Goal: Transaction & Acquisition: Book appointment/travel/reservation

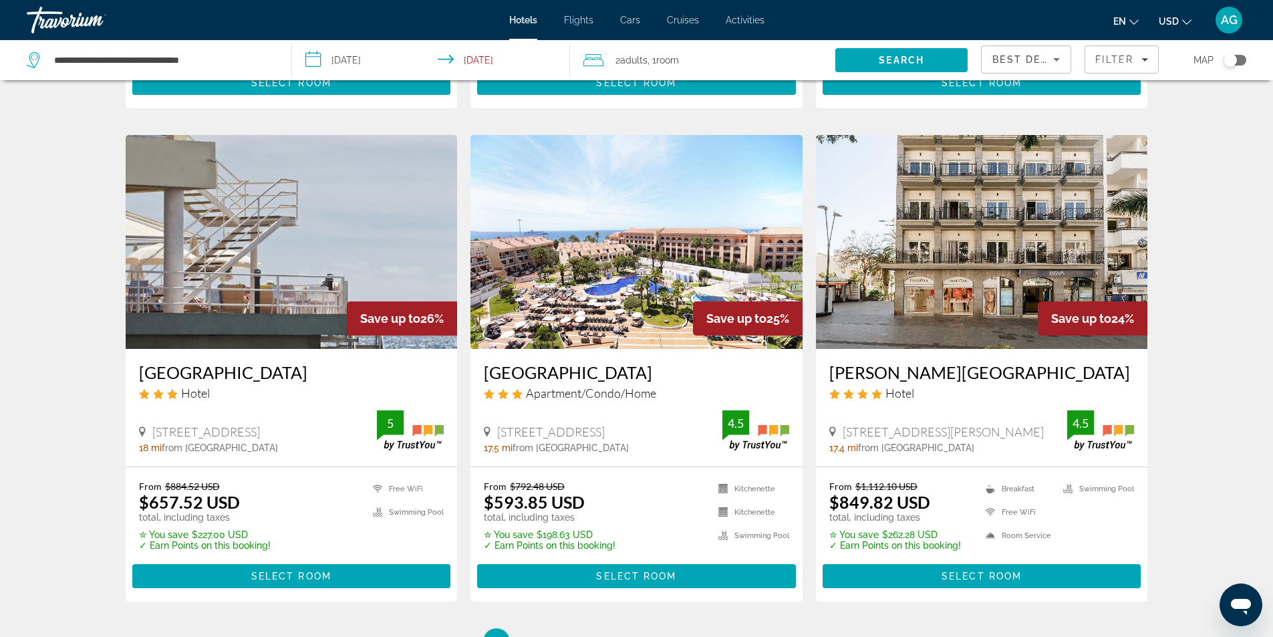
scroll to position [1537, 0]
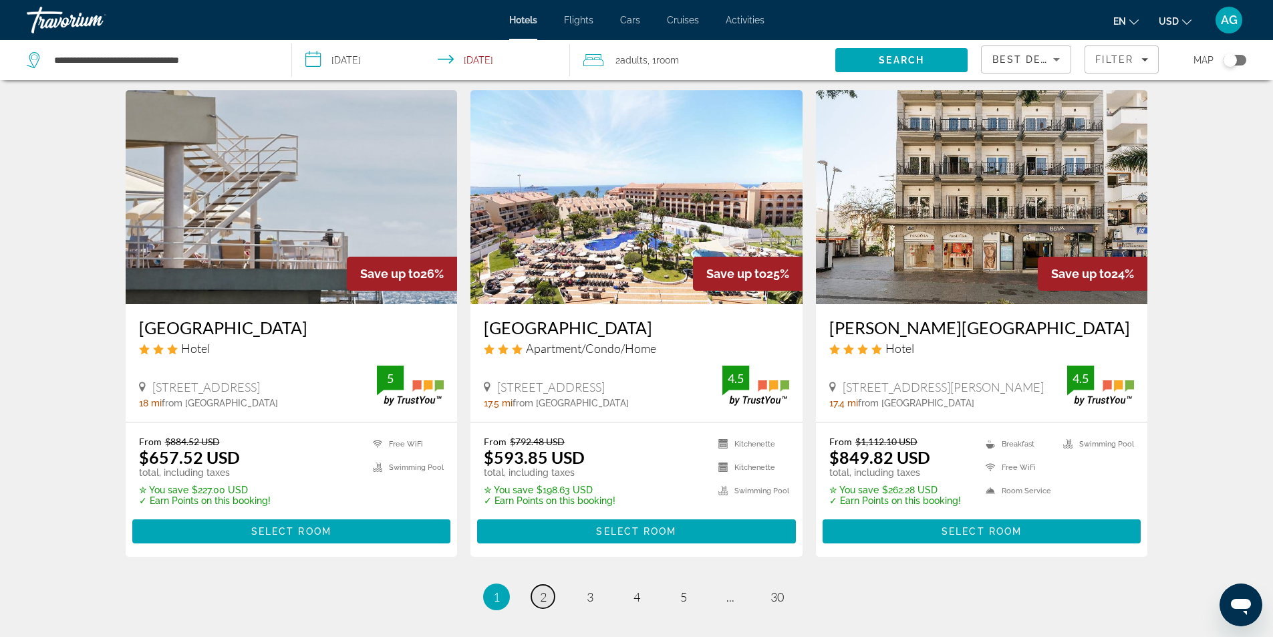
click at [540, 590] on span "2" at bounding box center [543, 597] width 7 height 15
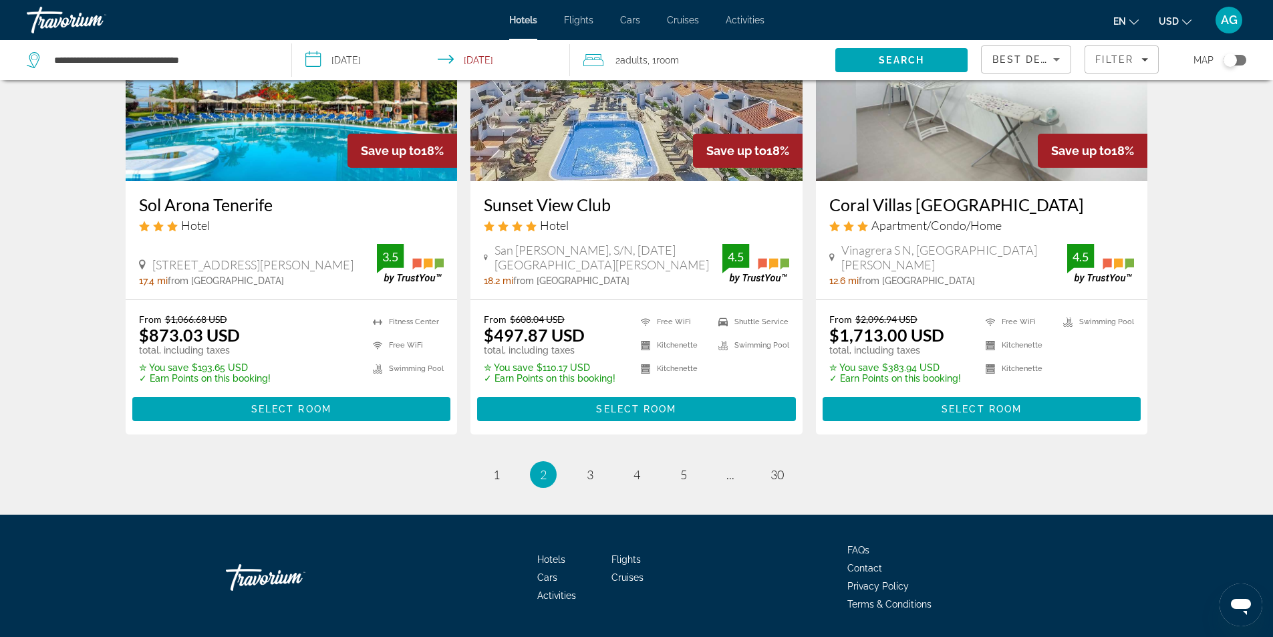
scroll to position [1682, 0]
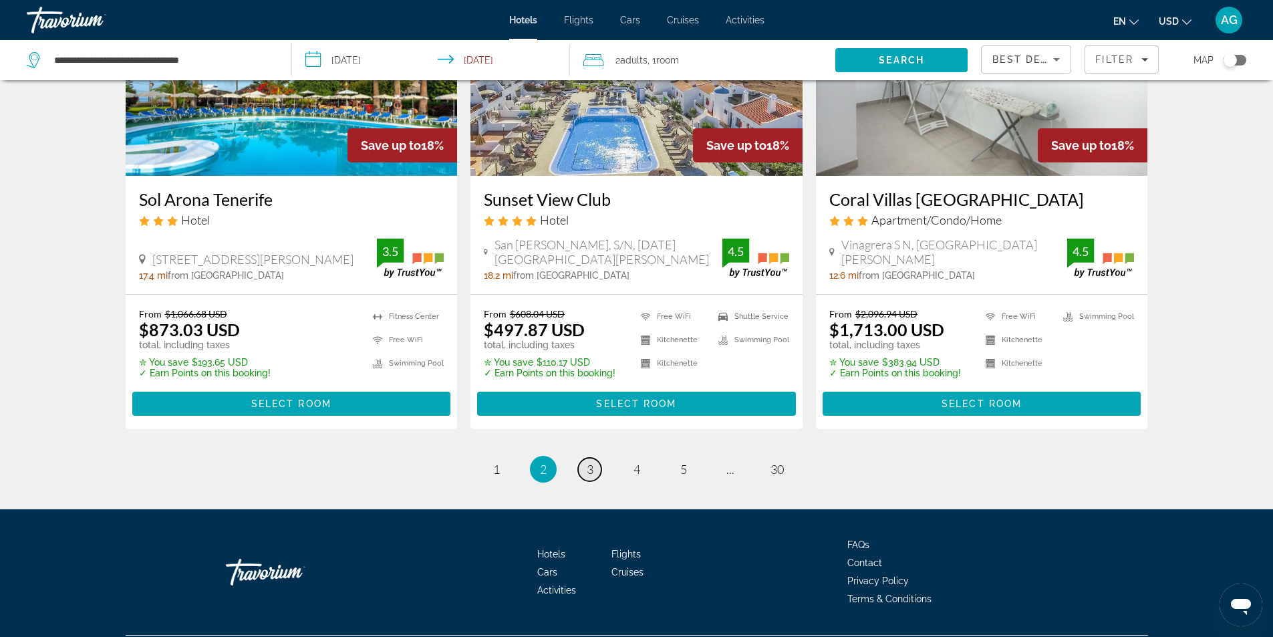
click at [590, 462] on span "3" at bounding box center [590, 469] width 7 height 15
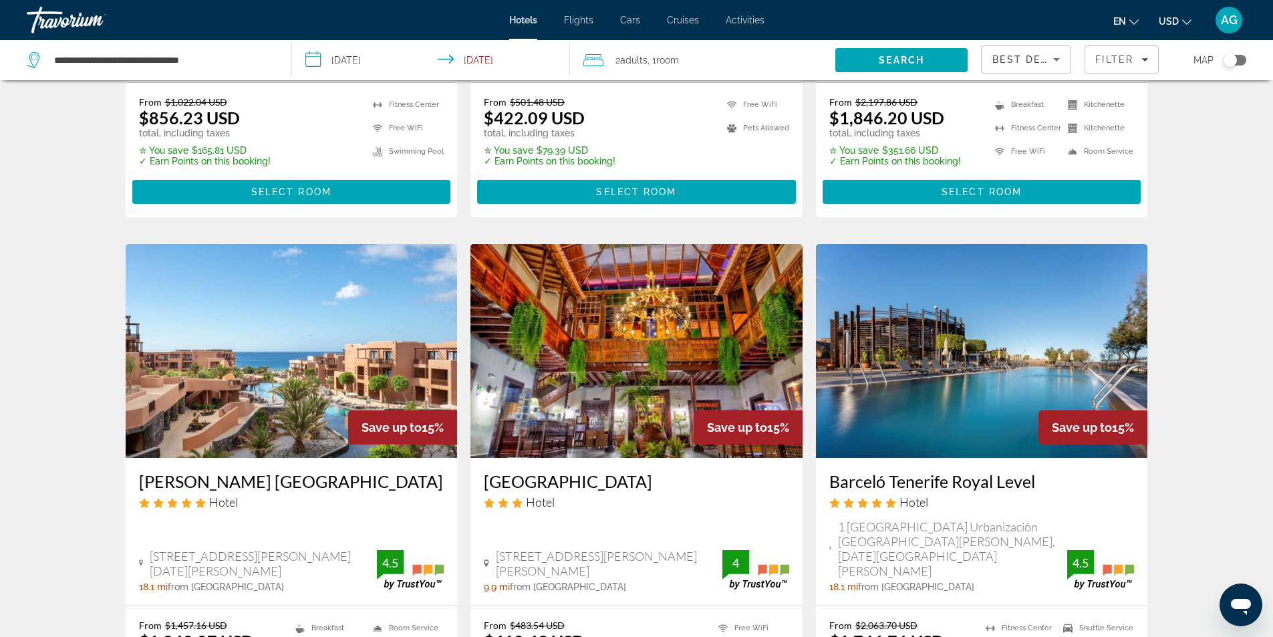
scroll to position [1136, 0]
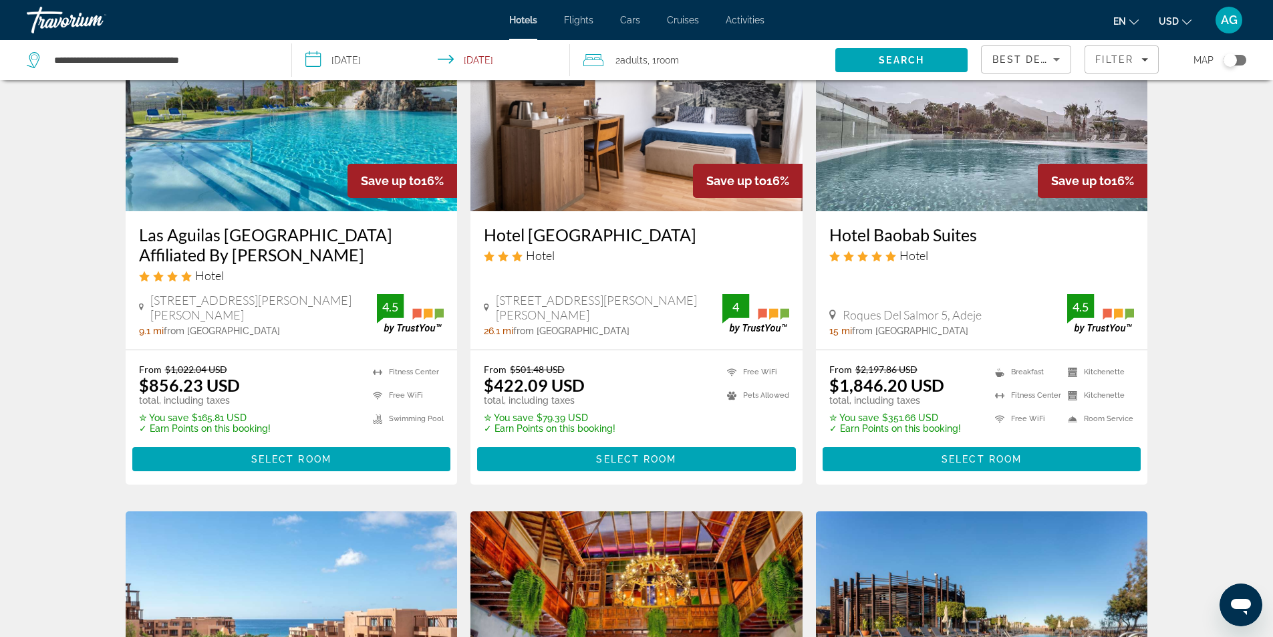
drag, startPoint x: 828, startPoint y: 214, endPoint x: 983, endPoint y: 217, distance: 155.8
click at [983, 217] on div "Hotel Baobab Suites Hotel [PERSON_NAME][GEOGRAPHIC_DATA], Adeje 15 mi from [GEO…" at bounding box center [982, 280] width 332 height 138
copy h3 "Hotel Baobab Suites"
click at [1199, 334] on div "Hotel Search Results - 359 places to spend your time Save up to 18% Neptuno Cos…" at bounding box center [636, 9] width 1273 height 2104
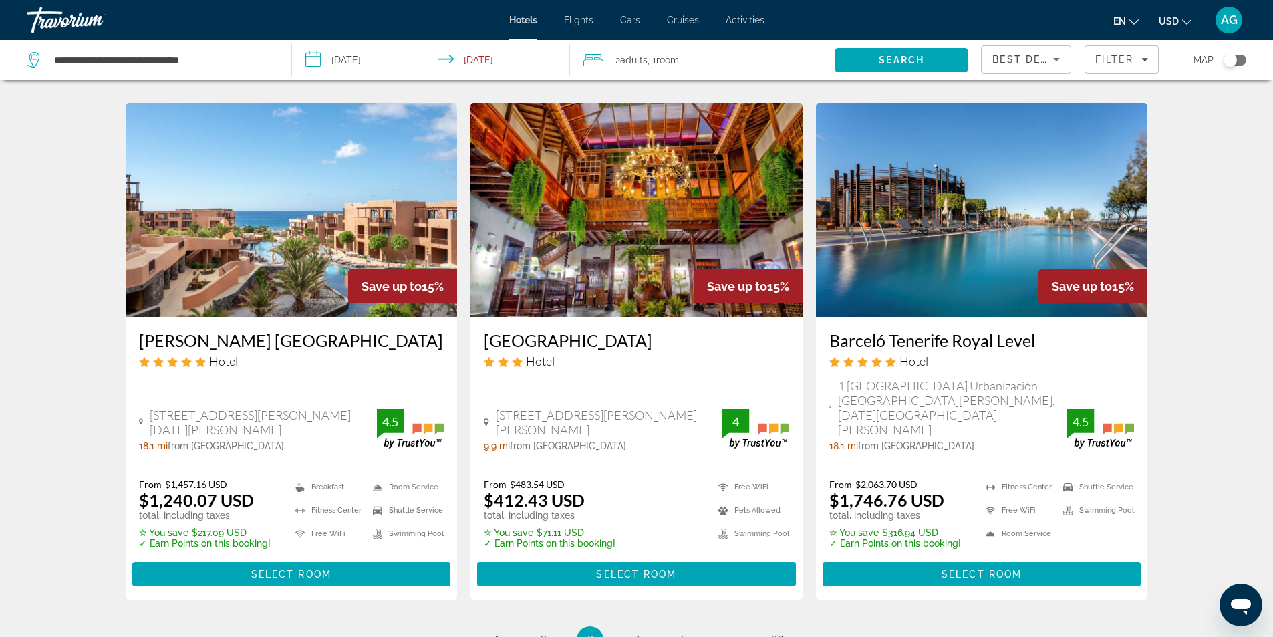
scroll to position [1683, 0]
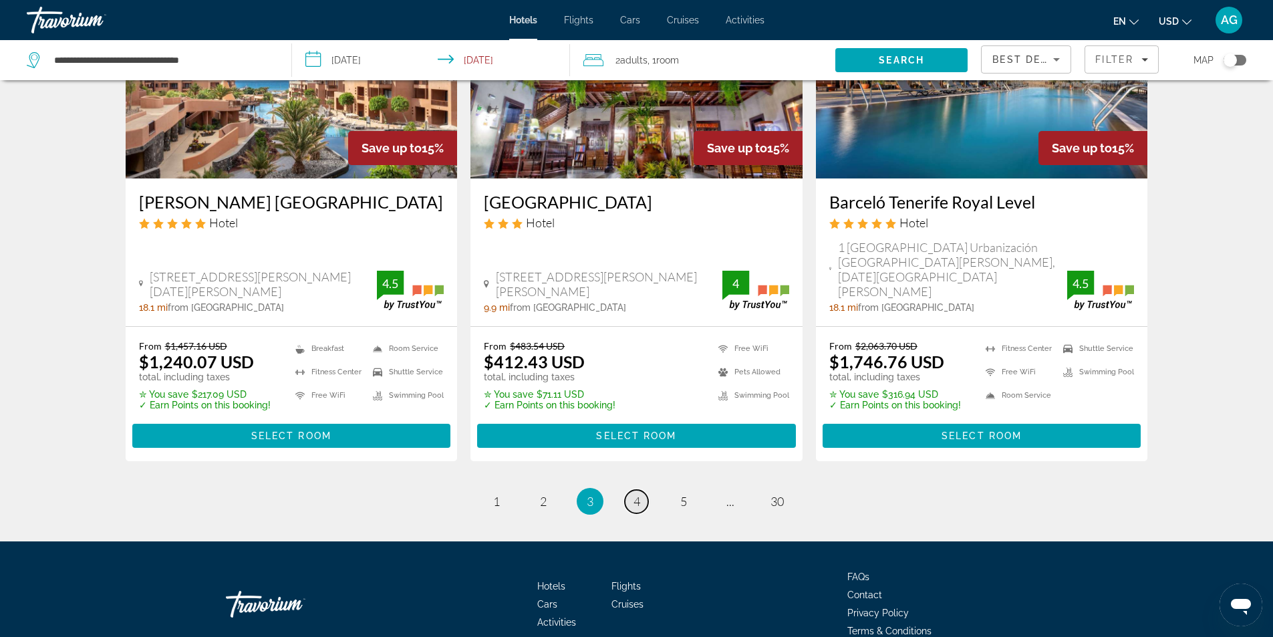
click at [634, 494] on span "4" at bounding box center [637, 501] width 7 height 15
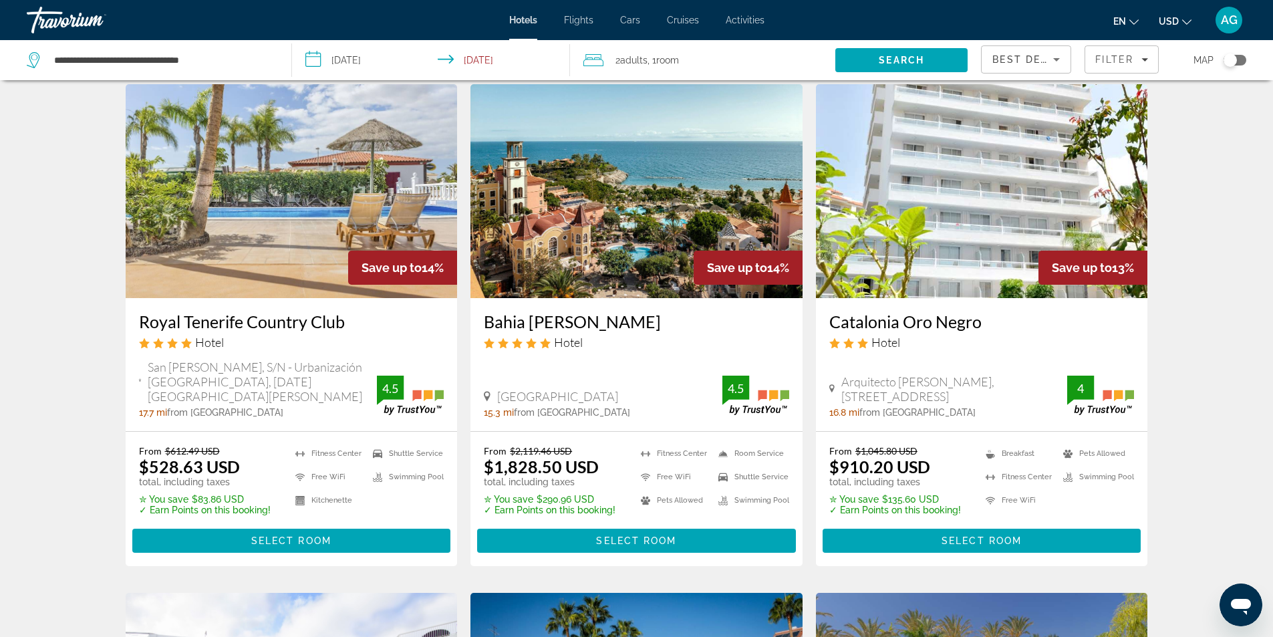
scroll to position [535, 0]
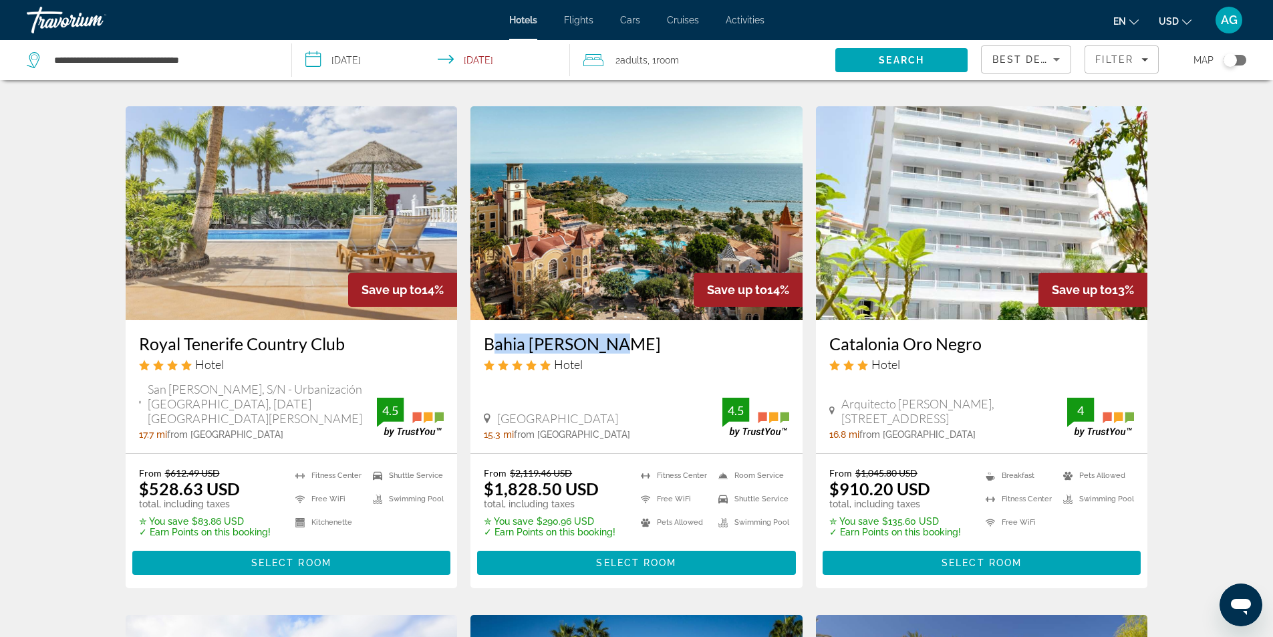
drag, startPoint x: 483, startPoint y: 324, endPoint x: 621, endPoint y: 322, distance: 138.4
click at [621, 322] on div "Bahia [PERSON_NAME] Hotel [GEOGRAPHIC_DATA], Adeje 15.3 mi from [GEOGRAPHIC_DAT…" at bounding box center [637, 386] width 332 height 133
copy h3 "Bahia [PERSON_NAME]"
click at [82, 441] on div "Hotel Search Results - 359 places to spend your time Save up to 14% [GEOGRAPHIC…" at bounding box center [636, 624] width 1273 height 2130
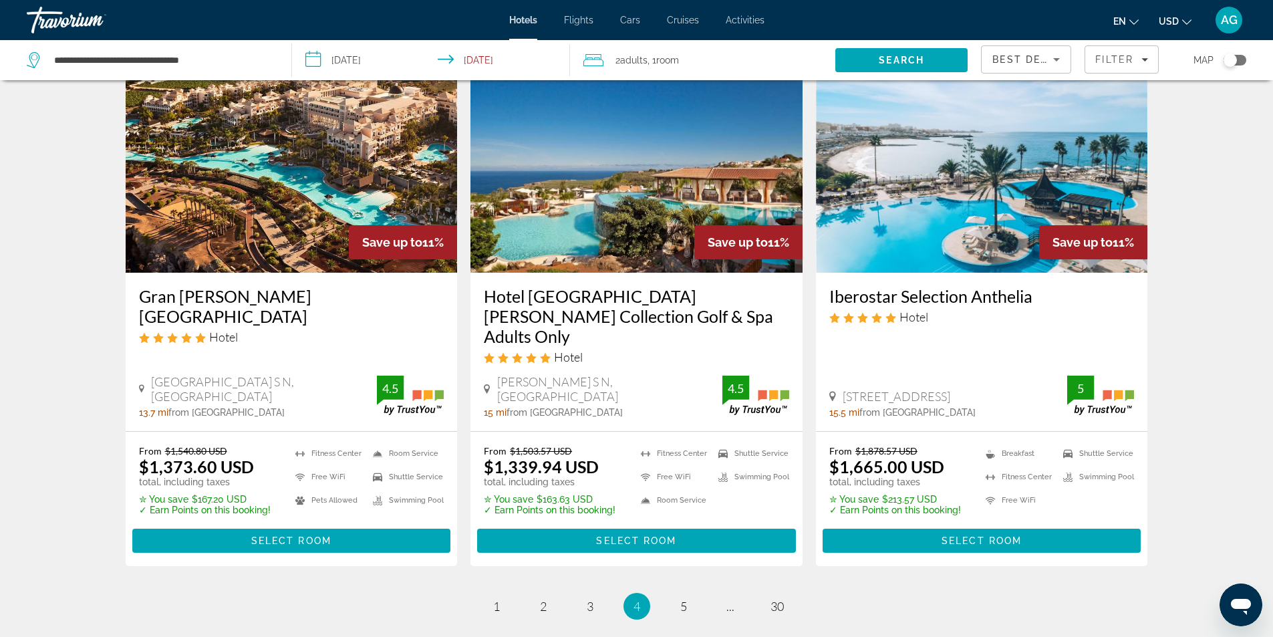
scroll to position [1604, 0]
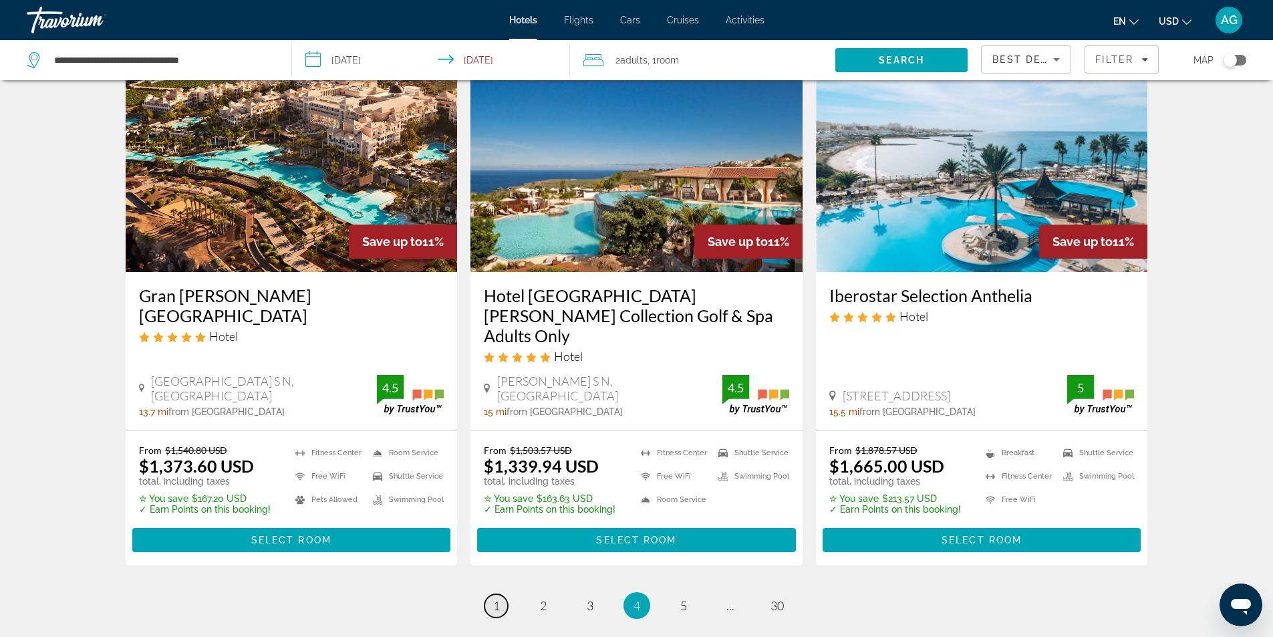
click at [496, 598] on span "1" at bounding box center [496, 605] width 7 height 15
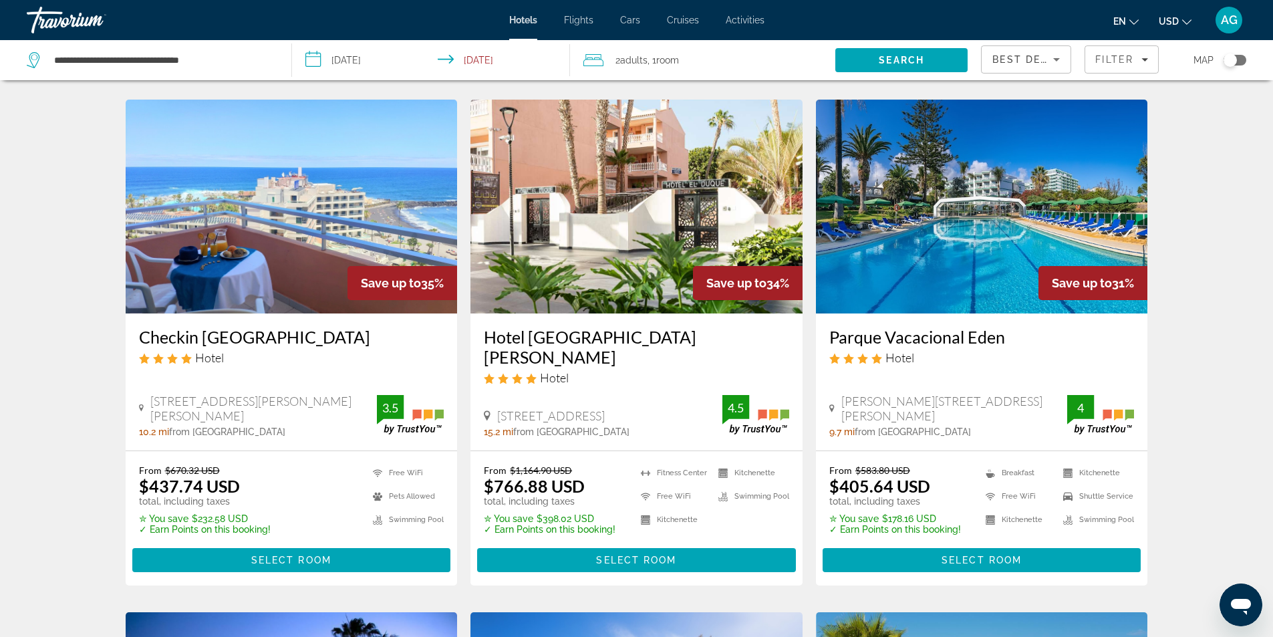
scroll to position [535, 0]
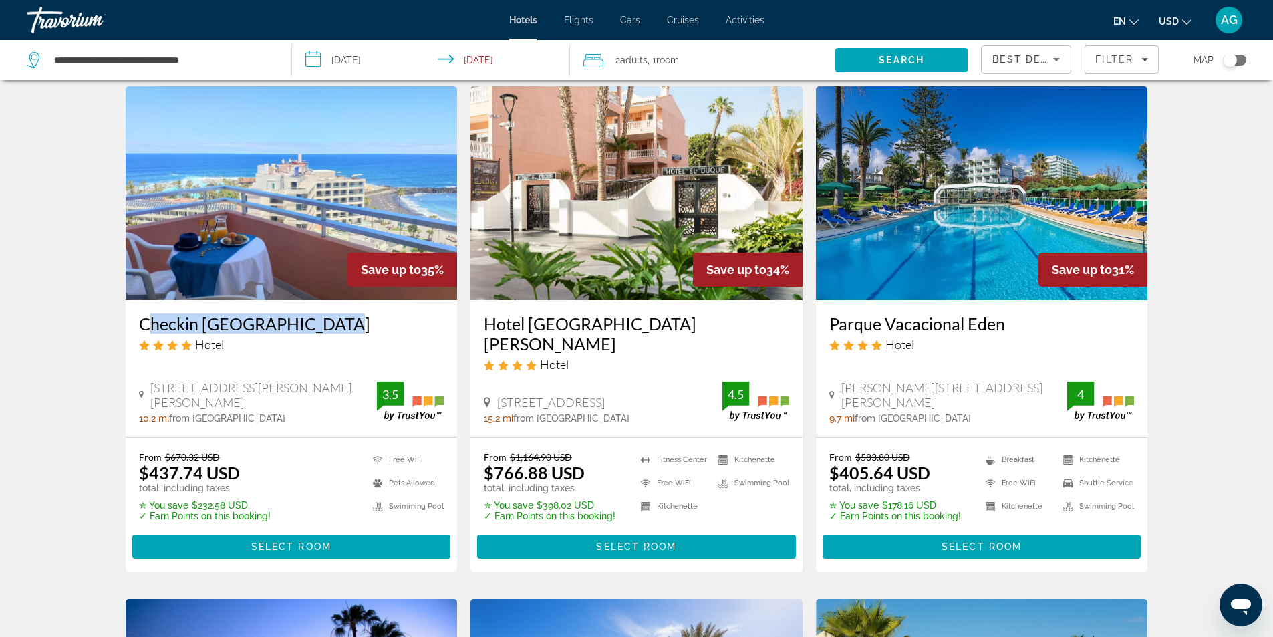
drag, startPoint x: 136, startPoint y: 322, endPoint x: 335, endPoint y: 320, distance: 198.5
click at [335, 320] on div "Checkin [GEOGRAPHIC_DATA] Hotel [STREET_ADDRESS][PERSON_NAME][PERSON_NAME] [PER…" at bounding box center [292, 368] width 332 height 137
copy h3 "Checkin [GEOGRAPHIC_DATA]"
click at [73, 334] on div "Hotel Search Results - 359 places to spend your time Save up to 69% [GEOGRAPHIC…" at bounding box center [636, 586] width 1273 height 2054
drag, startPoint x: 824, startPoint y: 321, endPoint x: 1011, endPoint y: 321, distance: 187.8
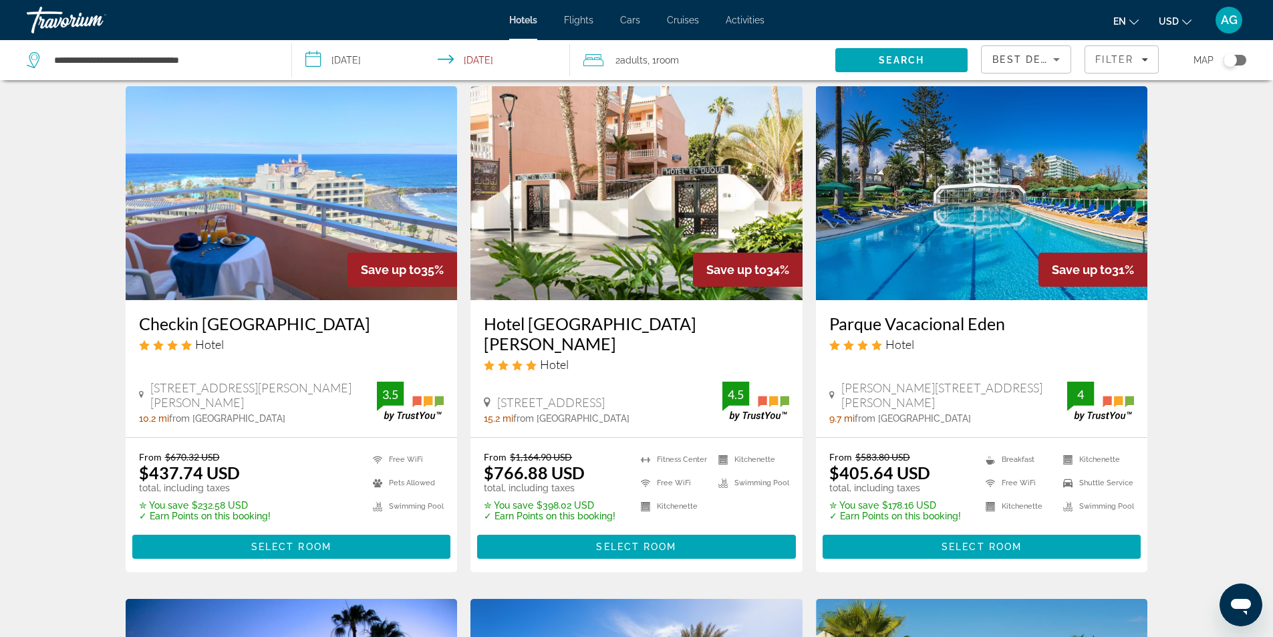
click at [1011, 321] on div "Parque Vacacional Eden Hotel [PERSON_NAME][STREET_ADDRESS][PERSON_NAME] 9.7 mi …" at bounding box center [982, 368] width 332 height 137
copy h3 "Parque Vacacional Eden"
click at [106, 426] on div "Hotel Search Results - 359 places to spend your time Save up to 69% [GEOGRAPHIC…" at bounding box center [637, 586] width 1076 height 2054
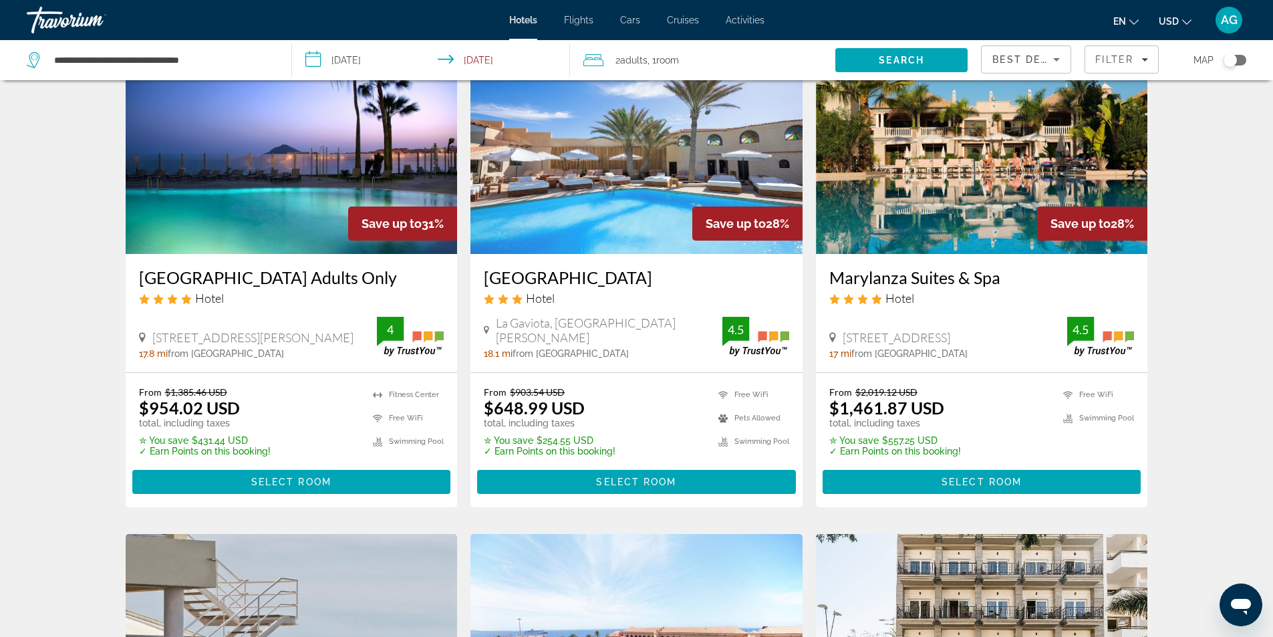
scroll to position [1070, 0]
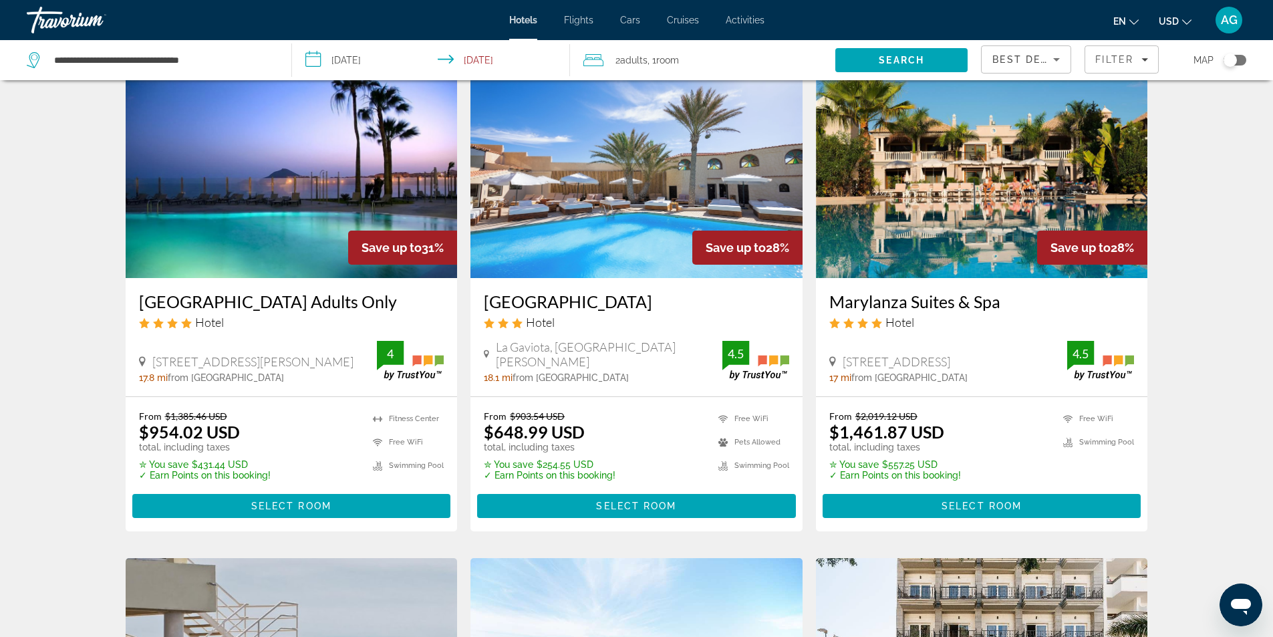
drag, startPoint x: 134, startPoint y: 285, endPoint x: 412, endPoint y: 290, distance: 278.1
click at [412, 290] on div "[GEOGRAPHIC_DATA] Adults Only Hotel [GEOGRAPHIC_DATA], [GEOGRAPHIC_DATA][PERSON…" at bounding box center [292, 337] width 332 height 118
copy h3 "[GEOGRAPHIC_DATA] Adults Only"
click at [109, 305] on div "Hotel Search Results - 359 places to spend your time Save up to 69% [GEOGRAPHIC…" at bounding box center [637, 51] width 1076 height 2054
drag, startPoint x: 822, startPoint y: 280, endPoint x: 1002, endPoint y: 291, distance: 180.1
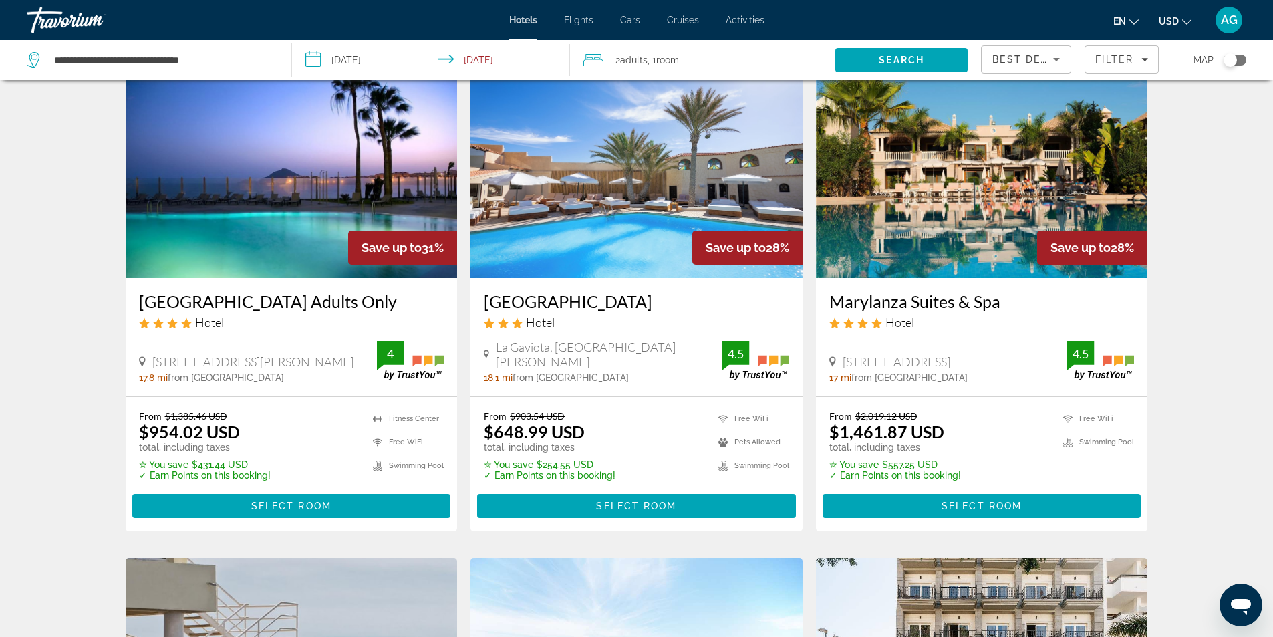
click at [1002, 291] on div "Marylanza Suites & Spa Hotel [STREET_ADDRESS], Arona 17 mi from [GEOGRAPHIC_DAT…" at bounding box center [982, 337] width 332 height 118
copy h3 "Marylanza Suites & Spa"
click at [1191, 332] on div "Hotel Search Results - 359 places to spend your time Save up to 69% [GEOGRAPHIC…" at bounding box center [636, 51] width 1273 height 2054
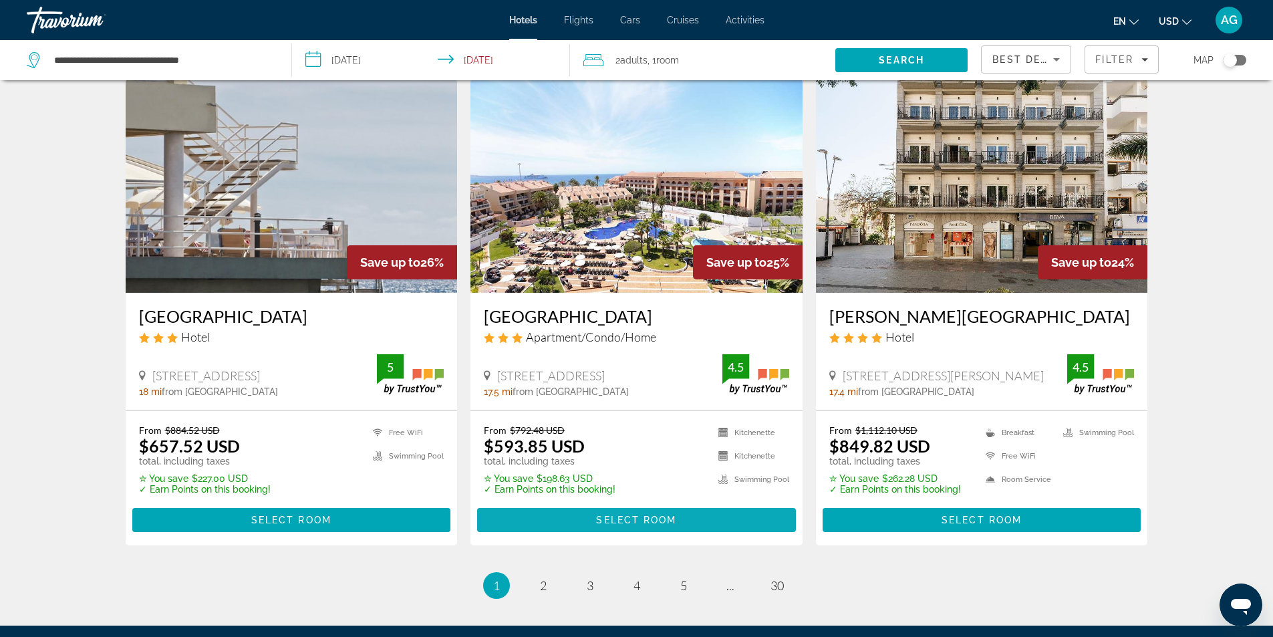
scroll to position [1548, 0]
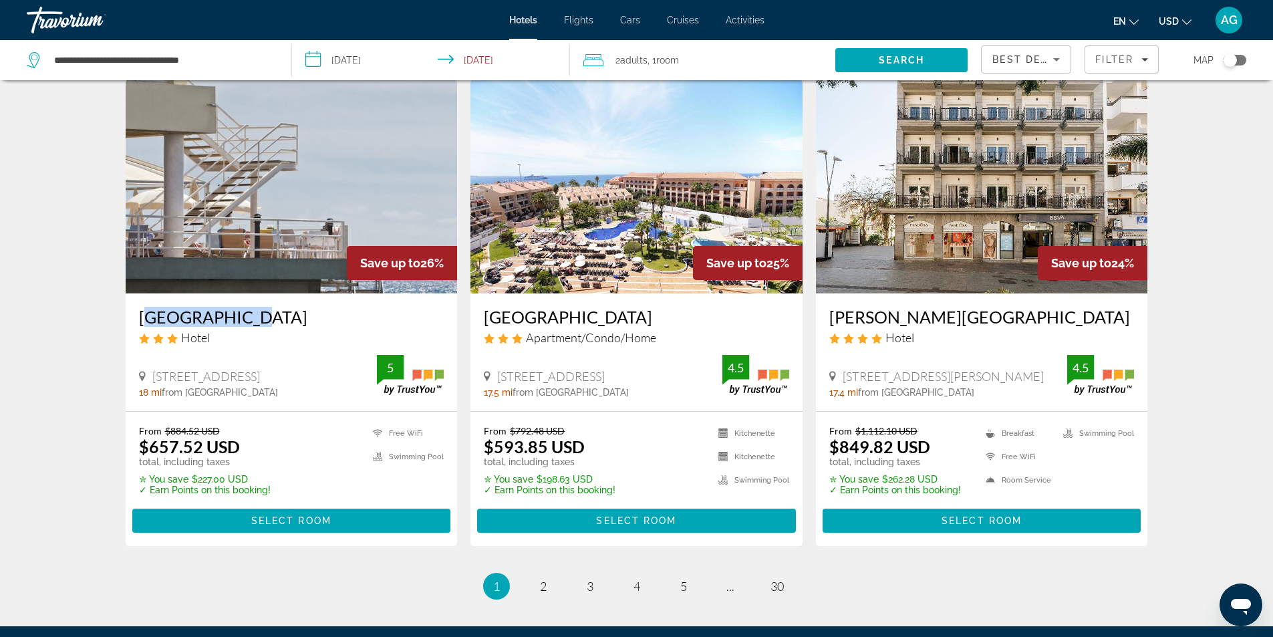
drag, startPoint x: 133, startPoint y: 302, endPoint x: 254, endPoint y: 301, distance: 121.0
click at [254, 301] on div "[GEOGRAPHIC_DATA] Hotel [STREET_ADDRESS], [GEOGRAPHIC_DATA] 18 mi from [GEOGRAP…" at bounding box center [292, 351] width 332 height 117
copy h3 "[GEOGRAPHIC_DATA]"
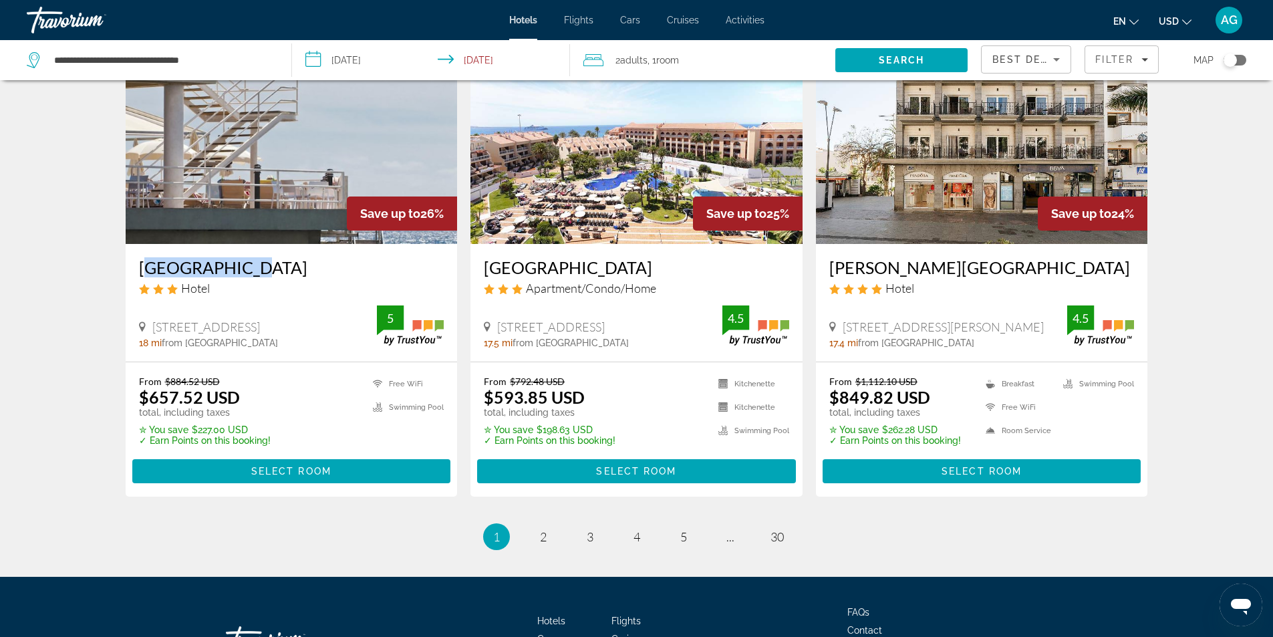
scroll to position [1615, 0]
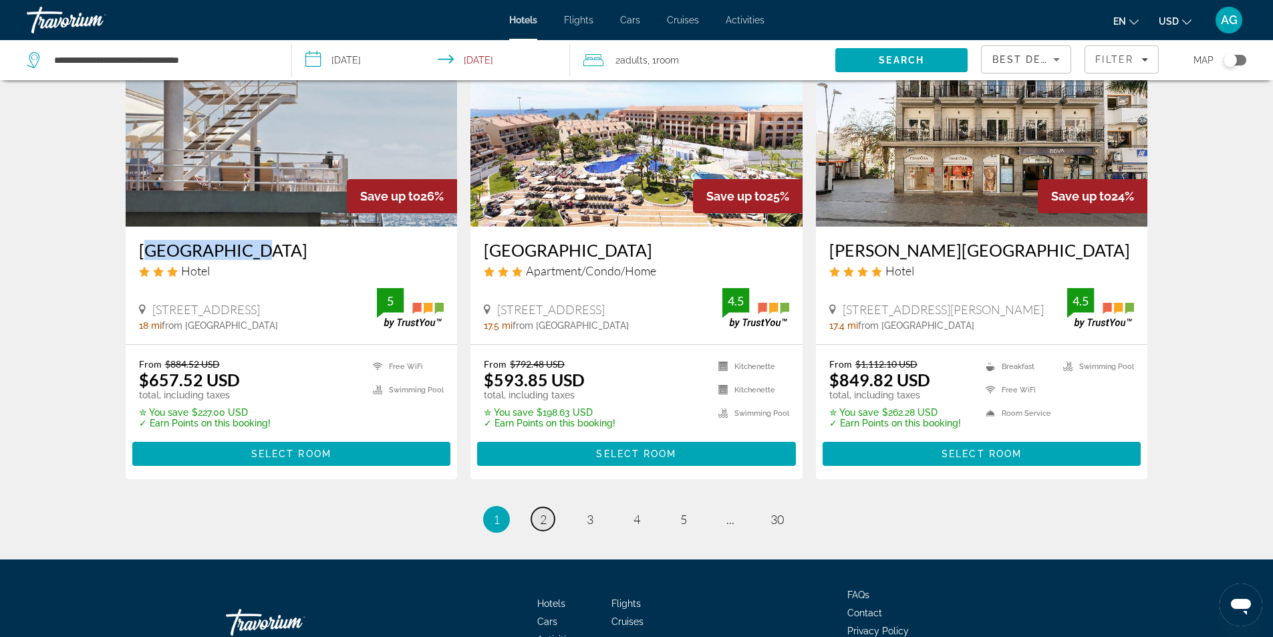
click at [547, 507] on link "page 2" at bounding box center [542, 518] width 23 height 23
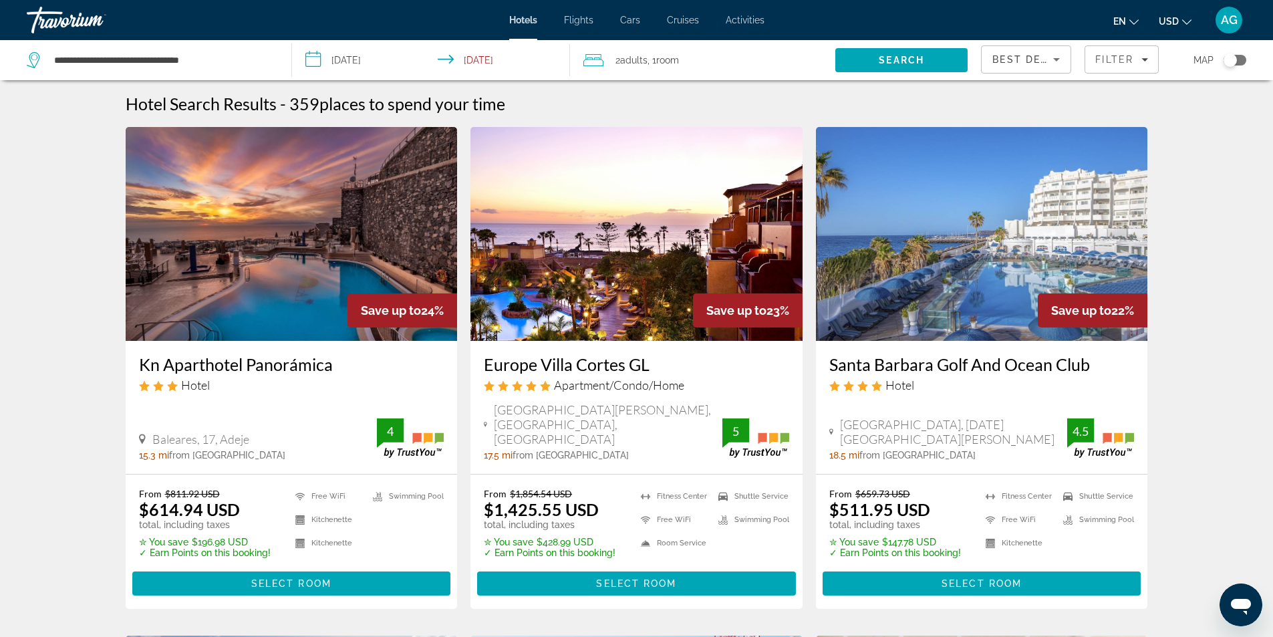
drag, startPoint x: 826, startPoint y: 366, endPoint x: 1090, endPoint y: 367, distance: 264.7
click at [1090, 367] on div "Santa [PERSON_NAME] Golf And Ocean Club Hotel [GEOGRAPHIC_DATA], [DATE][GEOGRAP…" at bounding box center [982, 407] width 332 height 133
copy h3 "Santa Barbara Golf And Ocean Club"
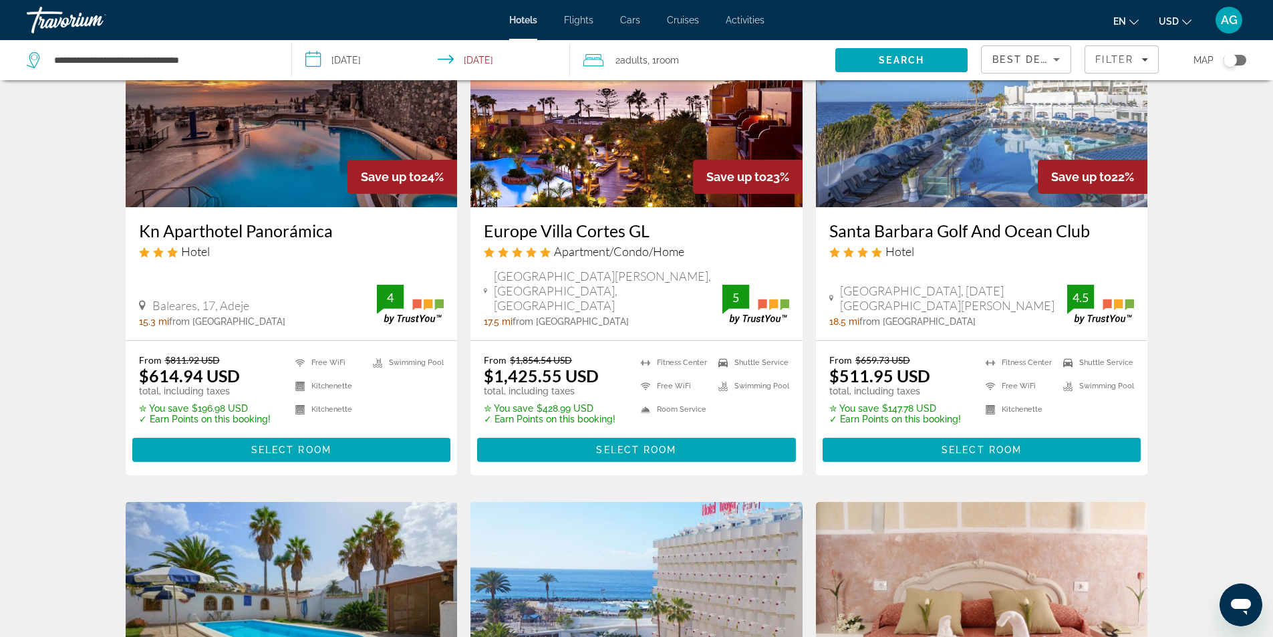
scroll to position [67, 0]
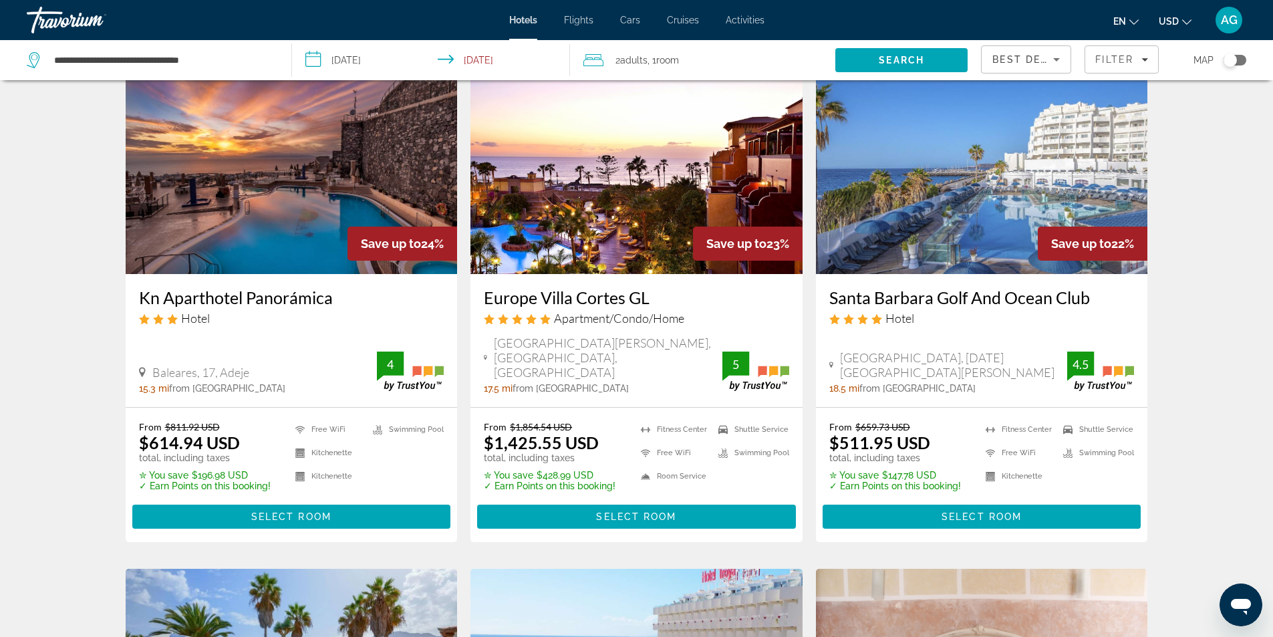
drag, startPoint x: 478, startPoint y: 299, endPoint x: 674, endPoint y: 299, distance: 195.9
click at [674, 299] on div "Europe Villa Cortes GL Apartment/Condo/Home [GEOGRAPHIC_DATA][PERSON_NAME], S/N…" at bounding box center [637, 340] width 332 height 133
copy h3 "Europe Villa Cortes GL"
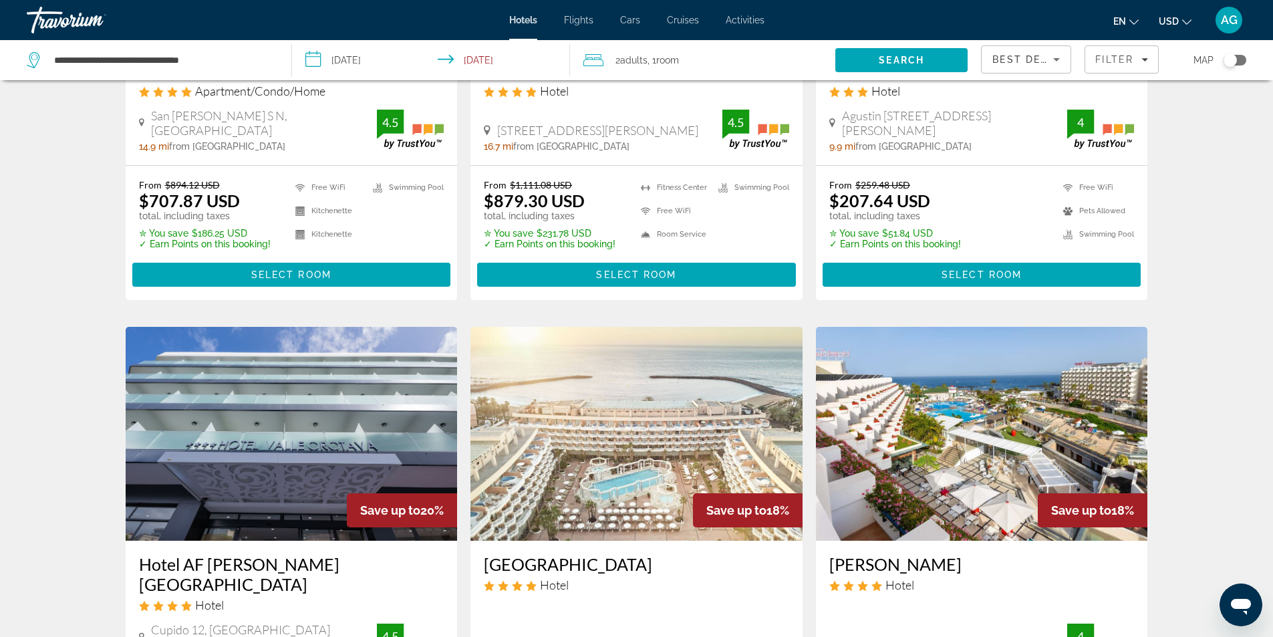
scroll to position [1003, 0]
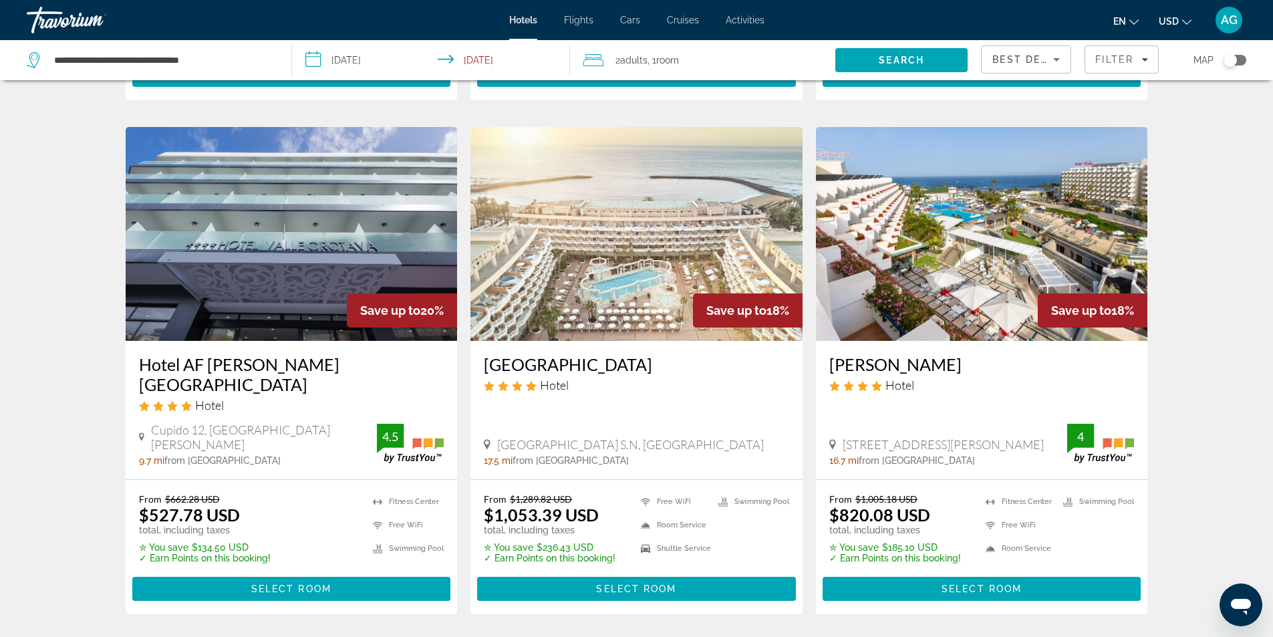
drag, startPoint x: 824, startPoint y: 354, endPoint x: 949, endPoint y: 356, distance: 125.0
click at [949, 356] on div "[PERSON_NAME] Hotel [STREET_ADDRESS][PERSON_NAME] 16.7 mi from [GEOGRAPHIC_DATA…" at bounding box center [982, 410] width 332 height 138
copy h3 "[PERSON_NAME]"
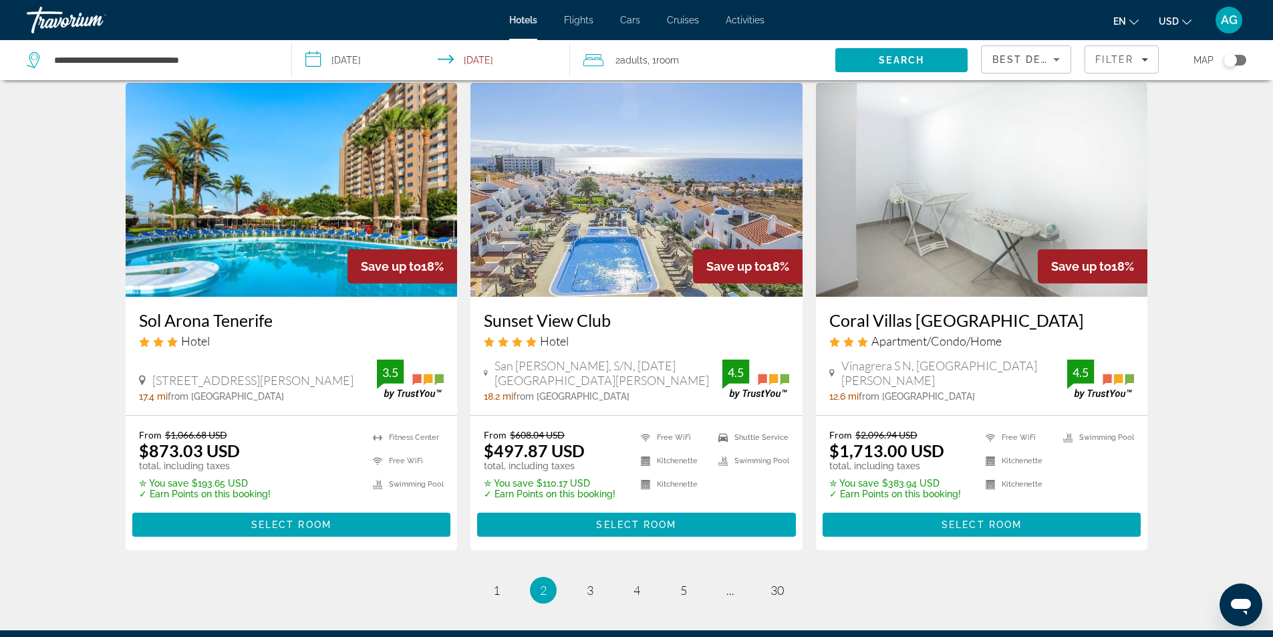
scroll to position [1537, 0]
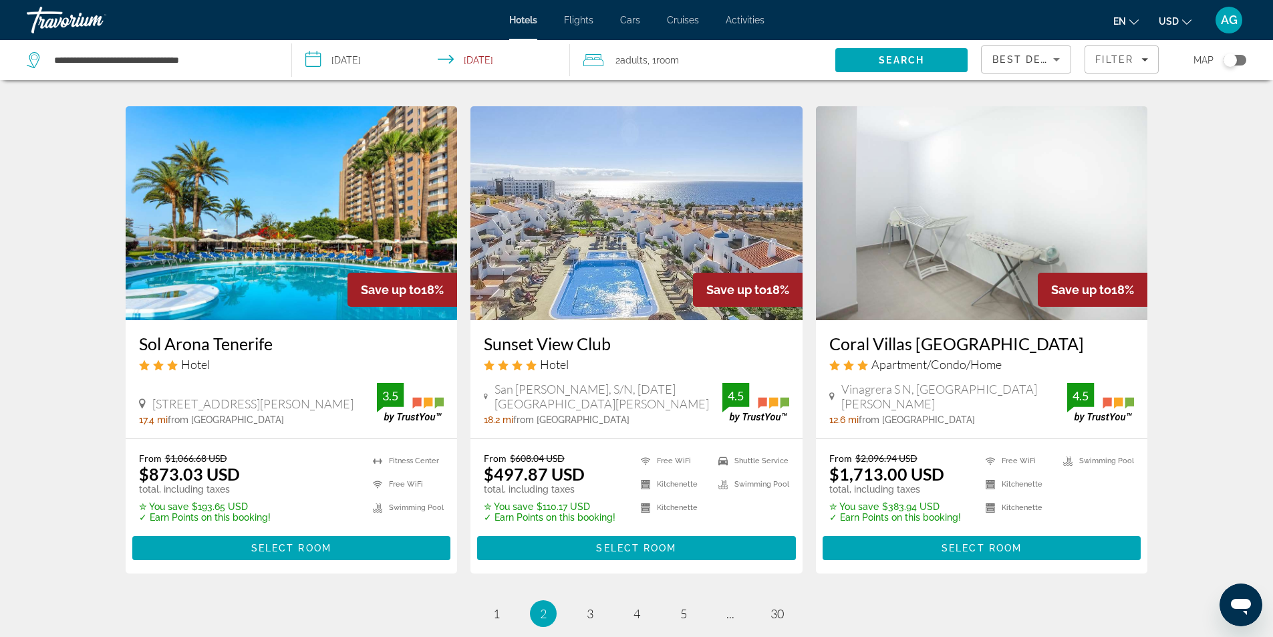
drag, startPoint x: 477, startPoint y: 310, endPoint x: 622, endPoint y: 310, distance: 145.1
click at [622, 320] on div "Sunset View Club Hotel [GEOGRAPHIC_DATA][PERSON_NAME], S/N, [DATE][GEOGRAPHIC_D…" at bounding box center [637, 379] width 332 height 118
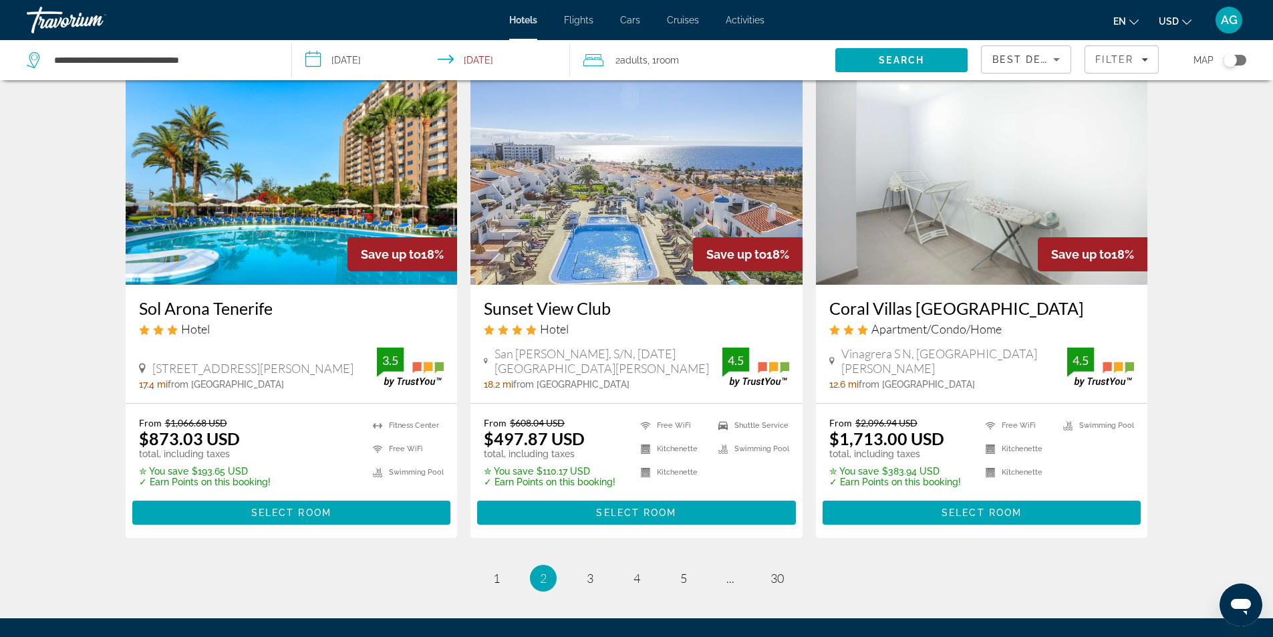
scroll to position [1671, 0]
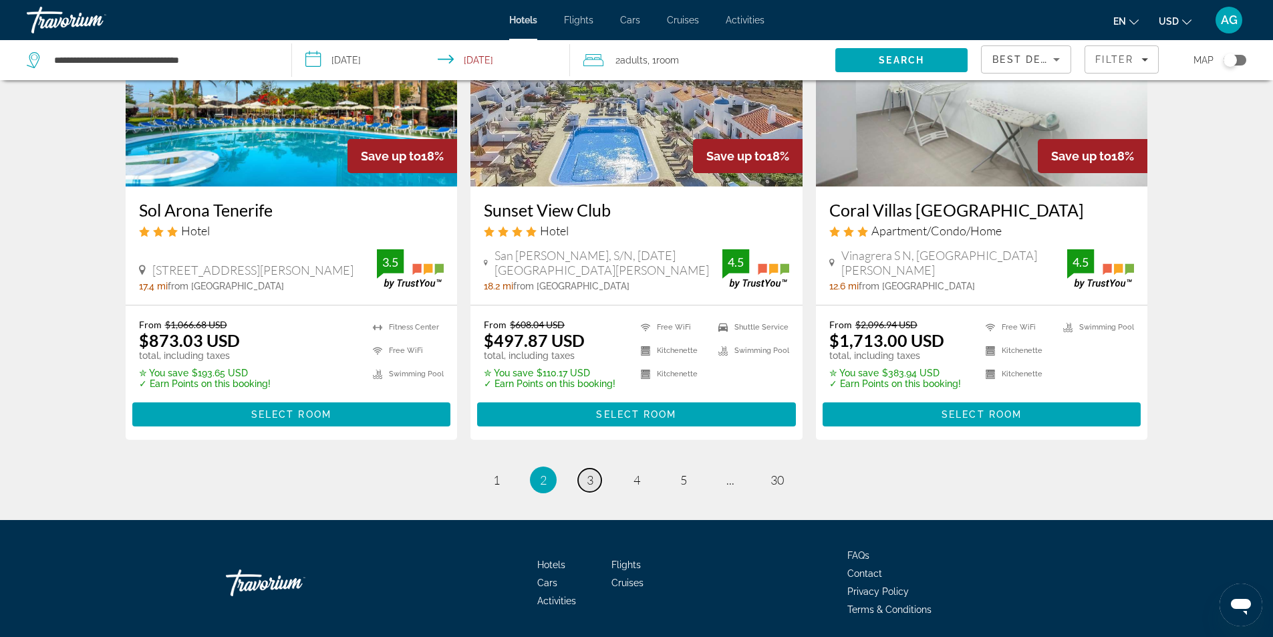
click at [597, 469] on link "page 3" at bounding box center [589, 480] width 23 height 23
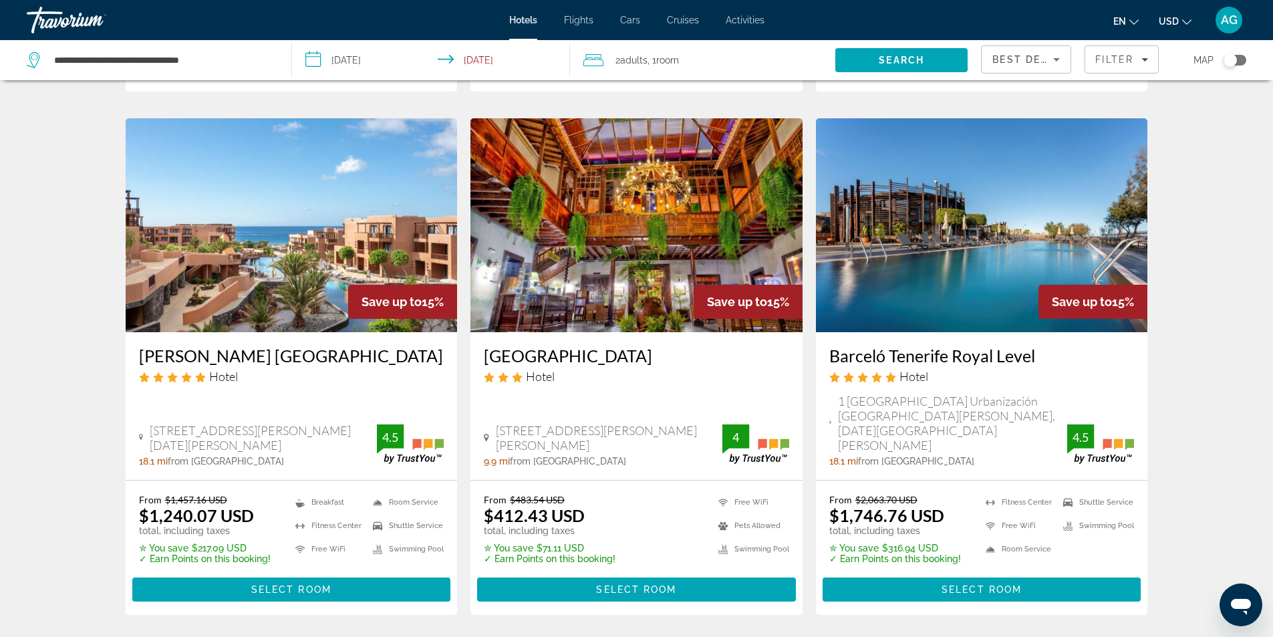
scroll to position [1537, 0]
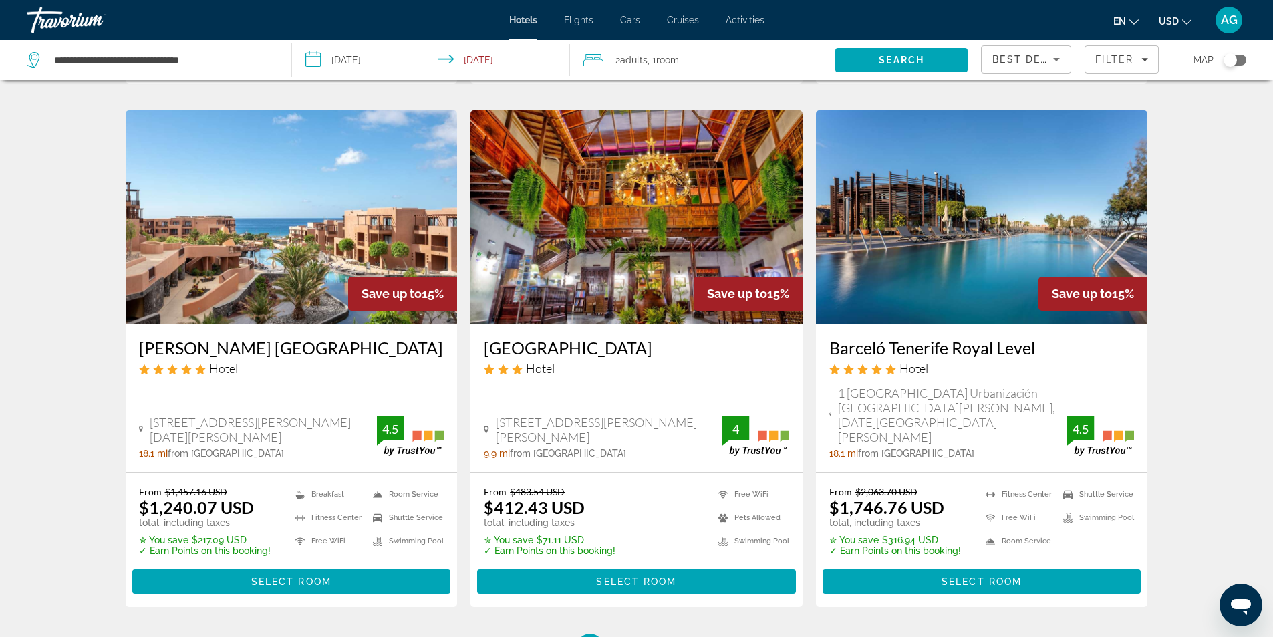
drag, startPoint x: 824, startPoint y: 312, endPoint x: 1044, endPoint y: 316, distance: 220.0
click at [1044, 324] on div "[PERSON_NAME] Tenerife Royal Level Hotel 1 [GEOGRAPHIC_DATA] Urbanización [GEOG…" at bounding box center [982, 398] width 332 height 148
click at [639, 636] on span "4" at bounding box center [637, 647] width 7 height 15
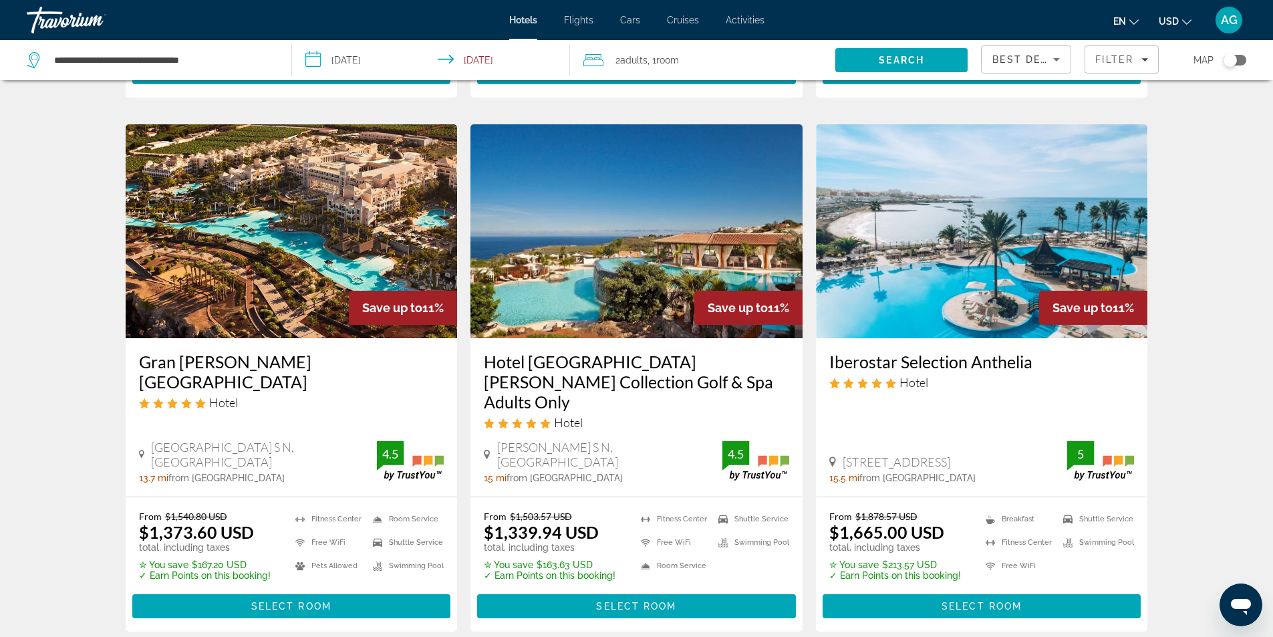
scroll to position [1537, 0]
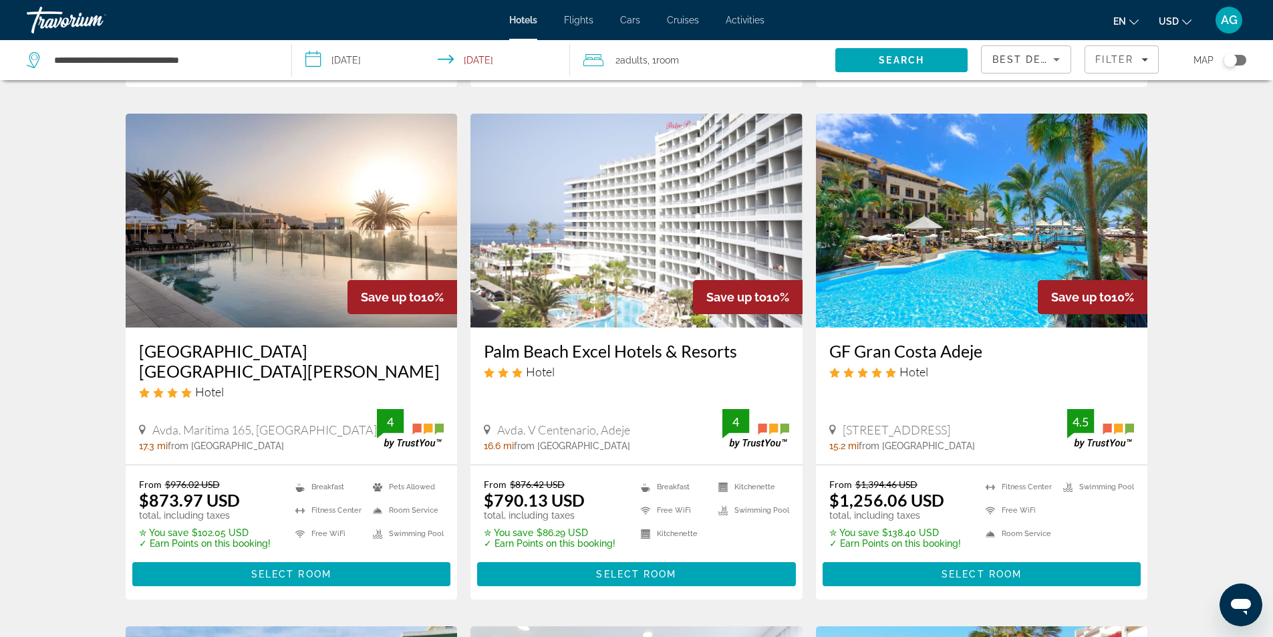
scroll to position [535, 0]
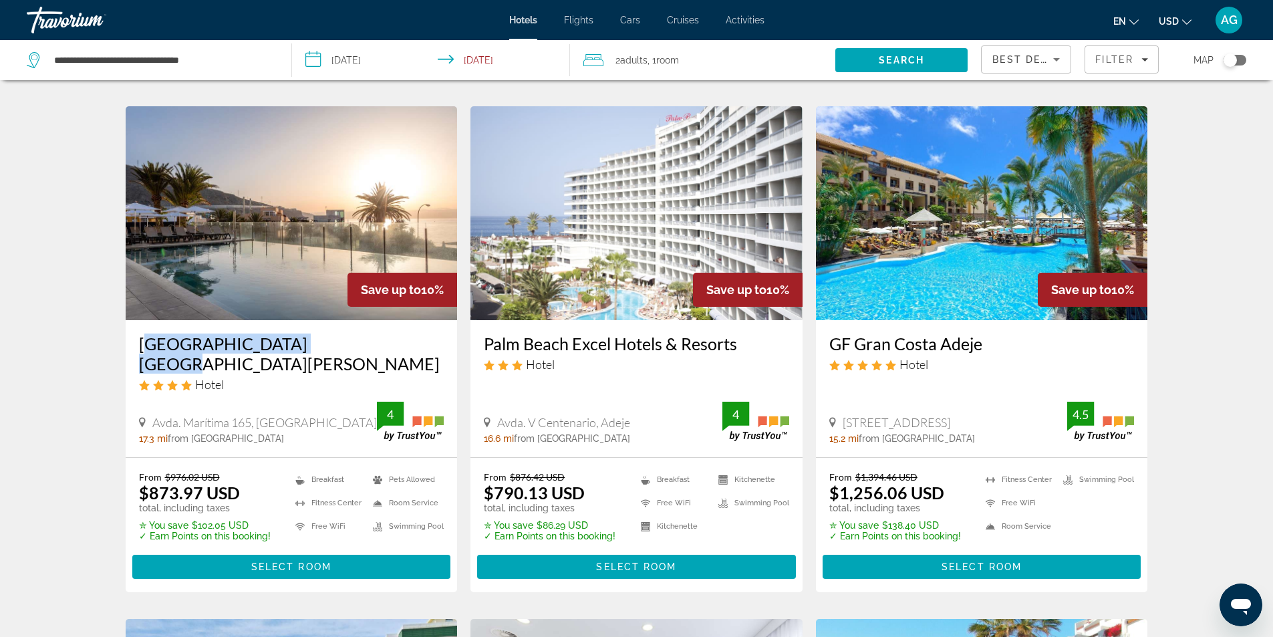
drag, startPoint x: 135, startPoint y: 346, endPoint x: 316, endPoint y: 347, distance: 180.5
click at [316, 347] on div "[GEOGRAPHIC_DATA] [GEOGRAPHIC_DATA][PERSON_NAME] Hotel Avda. Marítima 165, [GEO…" at bounding box center [292, 388] width 332 height 137
click at [66, 463] on div "Hotel Search Results - 359 places to spend your time Save up to 11% Red Level a…" at bounding box center [636, 616] width 1273 height 2114
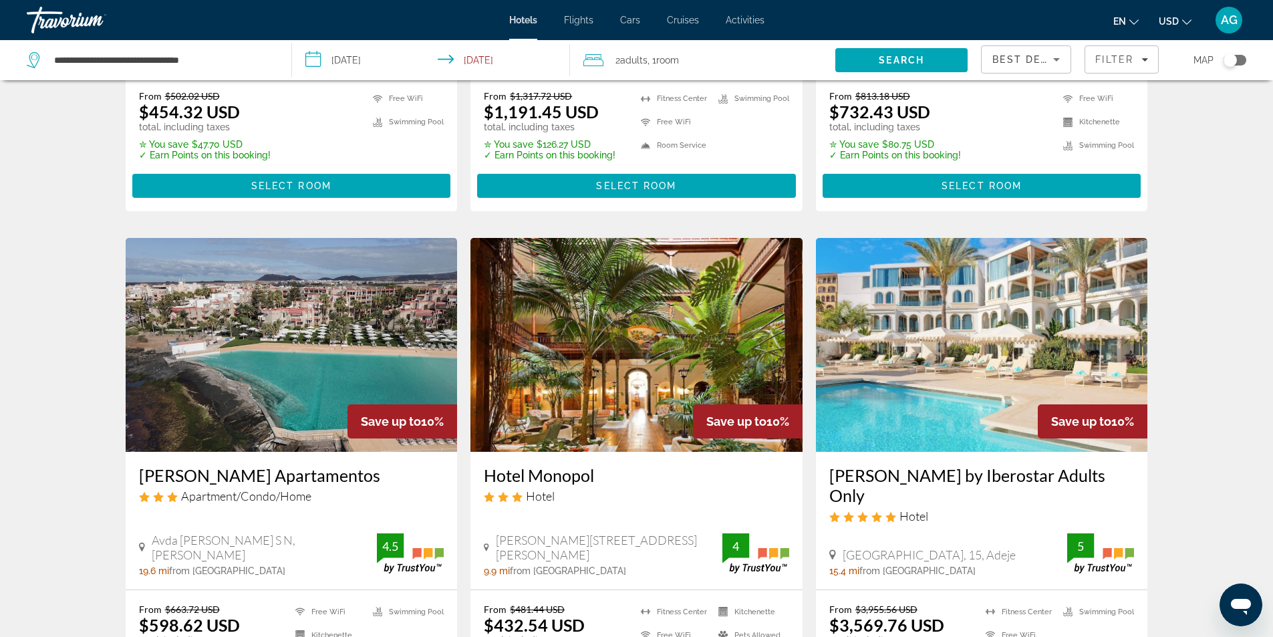
scroll to position [1604, 0]
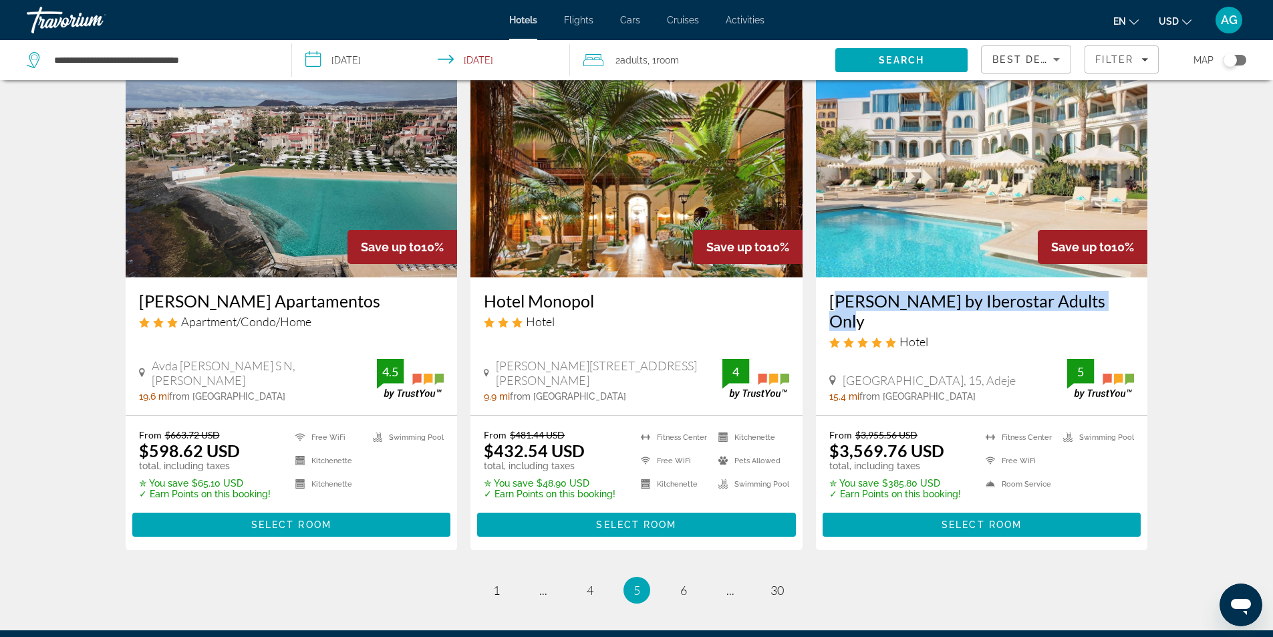
drag, startPoint x: 826, startPoint y: 279, endPoint x: 1107, endPoint y: 281, distance: 280.8
click at [1107, 281] on div "[PERSON_NAME] by Iberostar Adults Only Hotel [GEOGRAPHIC_DATA], 15, Adeje 15.4 …" at bounding box center [982, 345] width 332 height 137
click at [686, 583] on span "6" at bounding box center [684, 590] width 7 height 15
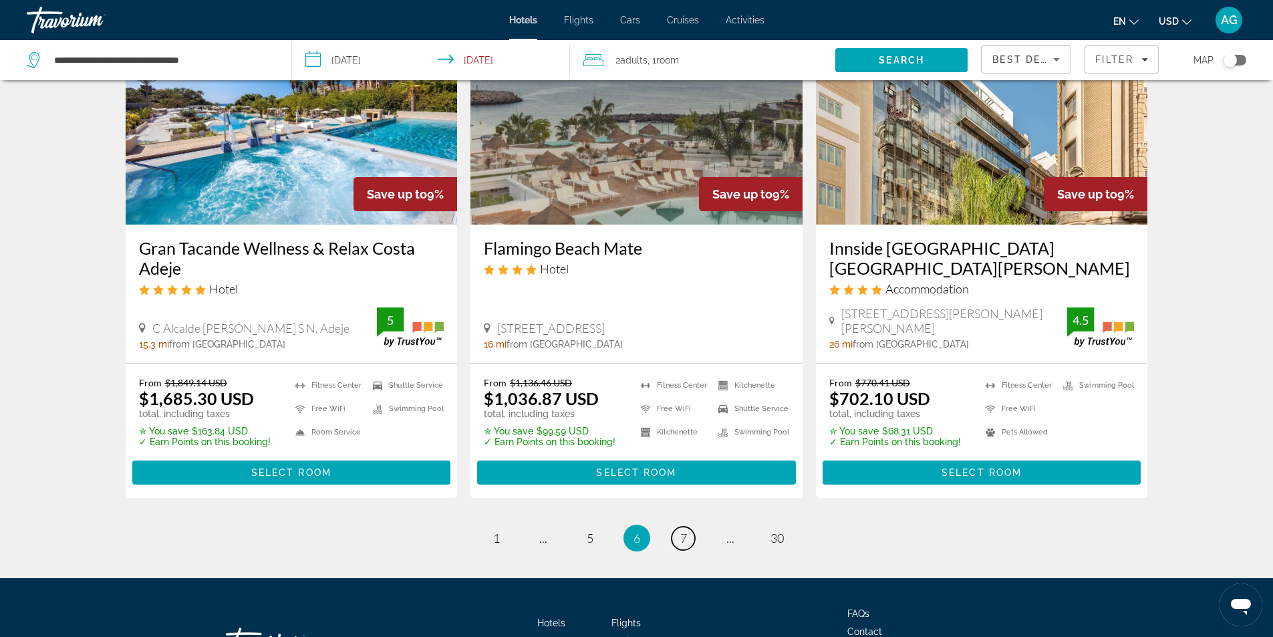
scroll to position [1433, 0]
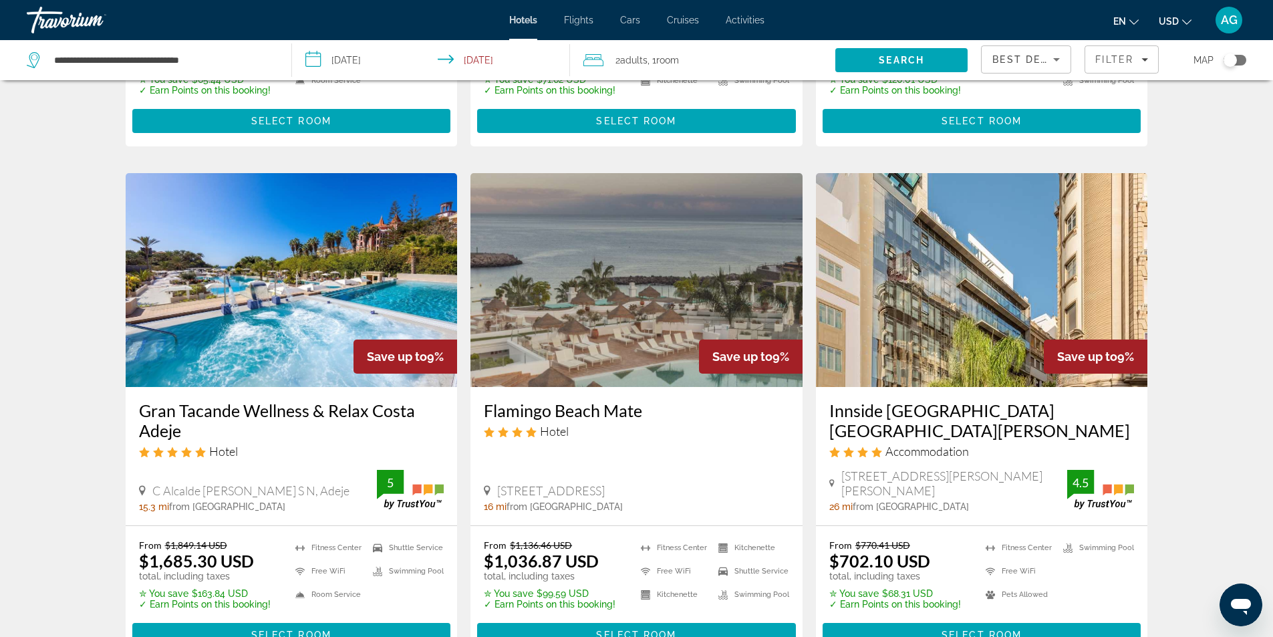
drag, startPoint x: 481, startPoint y: 413, endPoint x: 649, endPoint y: 420, distance: 167.9
click at [649, 420] on div "Flamingo Beach Mate Hotel [GEOGRAPHIC_DATA], Adeje 16 mi from [GEOGRAPHIC_DATA]…" at bounding box center [637, 456] width 332 height 138
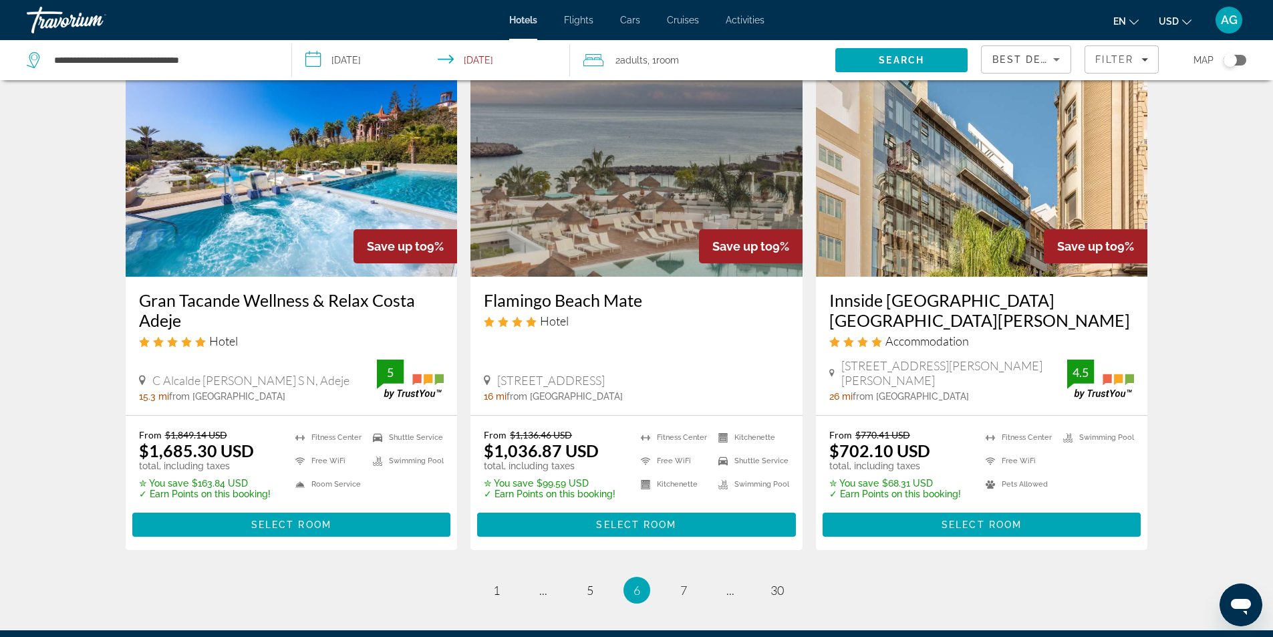
scroll to position [1700, 0]
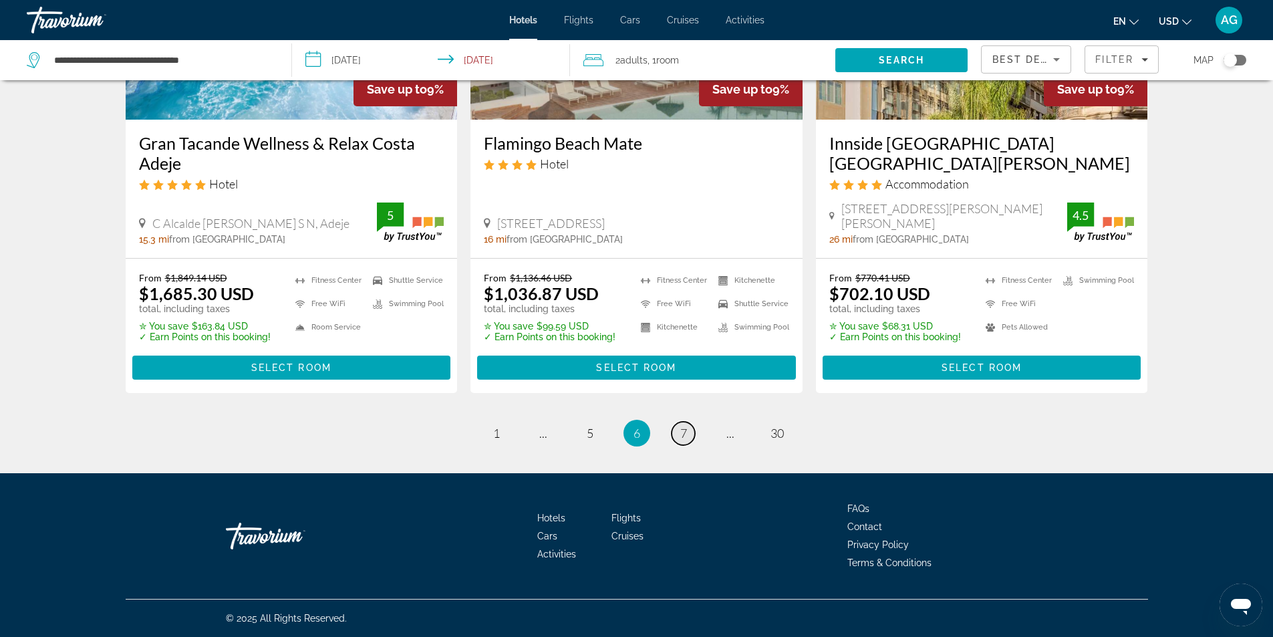
click at [688, 437] on link "page 7" at bounding box center [683, 433] width 23 height 23
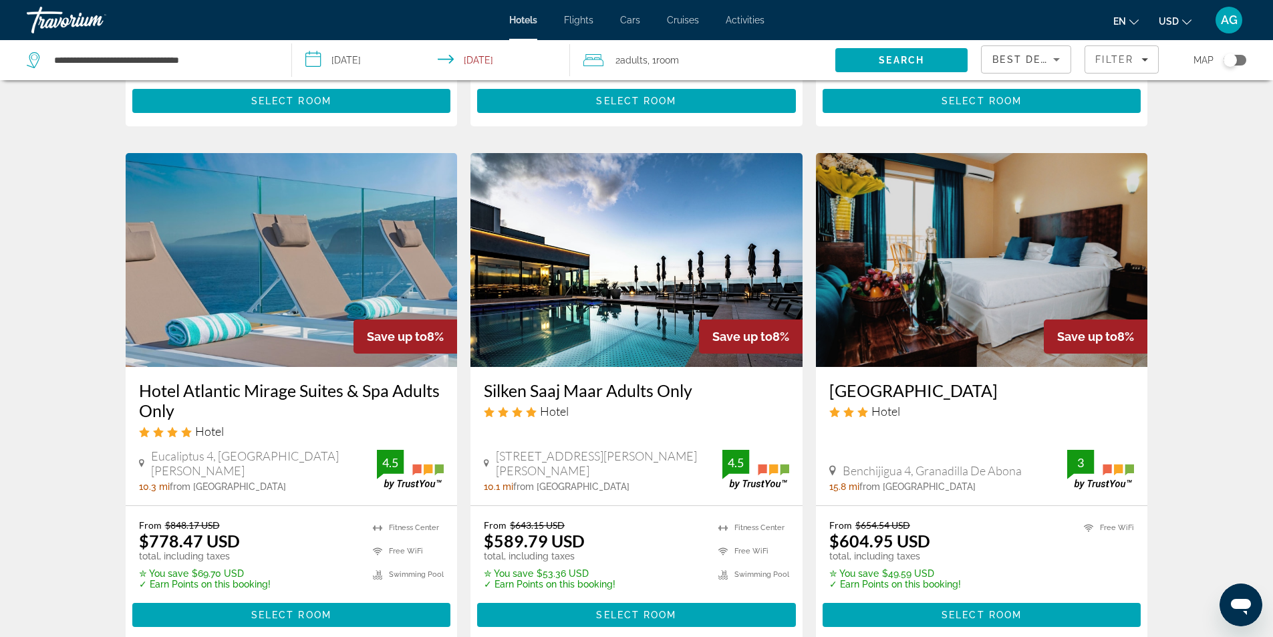
scroll to position [1003, 0]
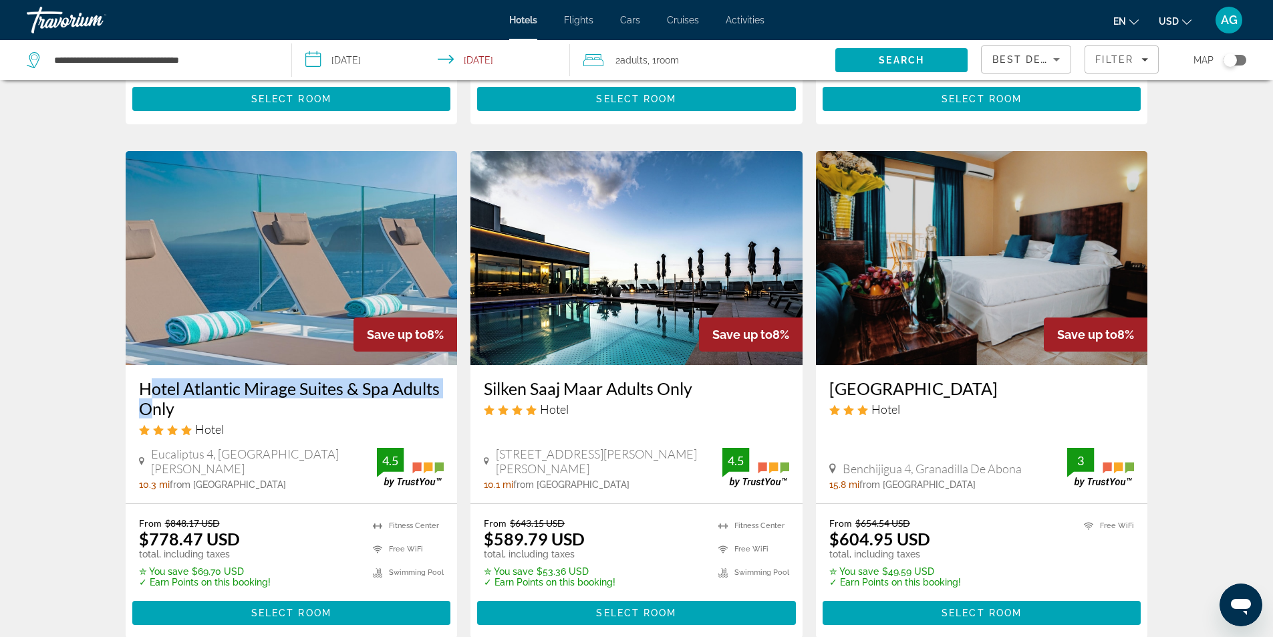
drag, startPoint x: 132, startPoint y: 386, endPoint x: 118, endPoint y: 370, distance: 21.3
click at [118, 370] on div "Hotel Search Results - 359 places to spend your time Save up to 8% Coral Los Al…" at bounding box center [637, 138] width 1076 height 2095
click at [226, 394] on h3 "Hotel Atlantic Mirage Suites & Spa Adults Only" at bounding box center [291, 398] width 305 height 40
